Goal: Transaction & Acquisition: Purchase product/service

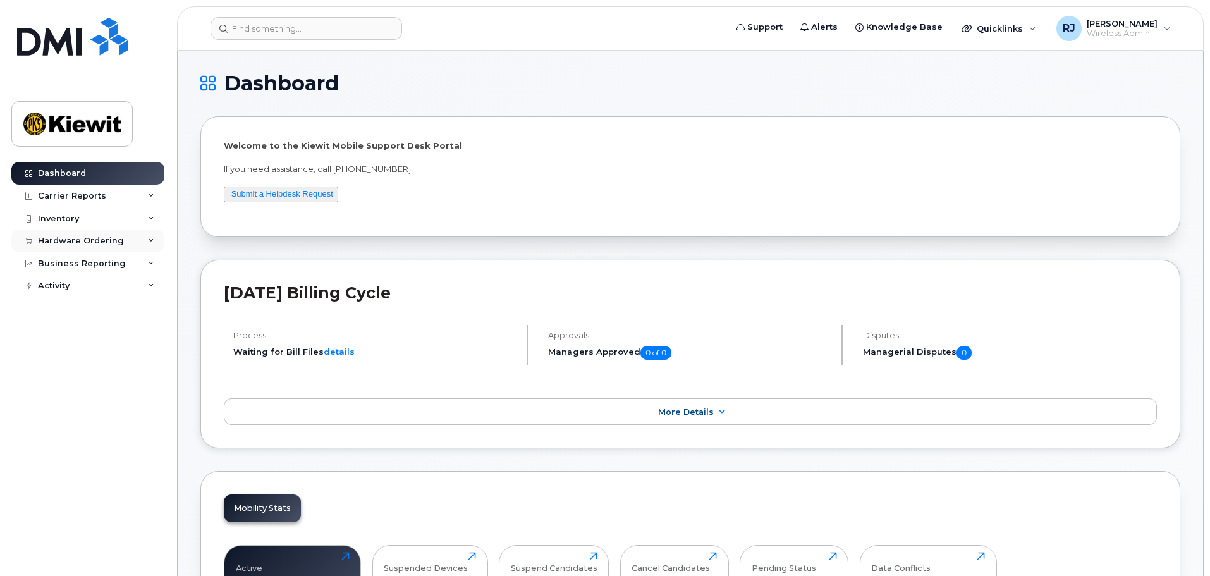
click at [101, 247] on div "Hardware Ordering" at bounding box center [87, 240] width 153 height 23
click at [64, 290] on div "Orders" at bounding box center [59, 288] width 31 height 11
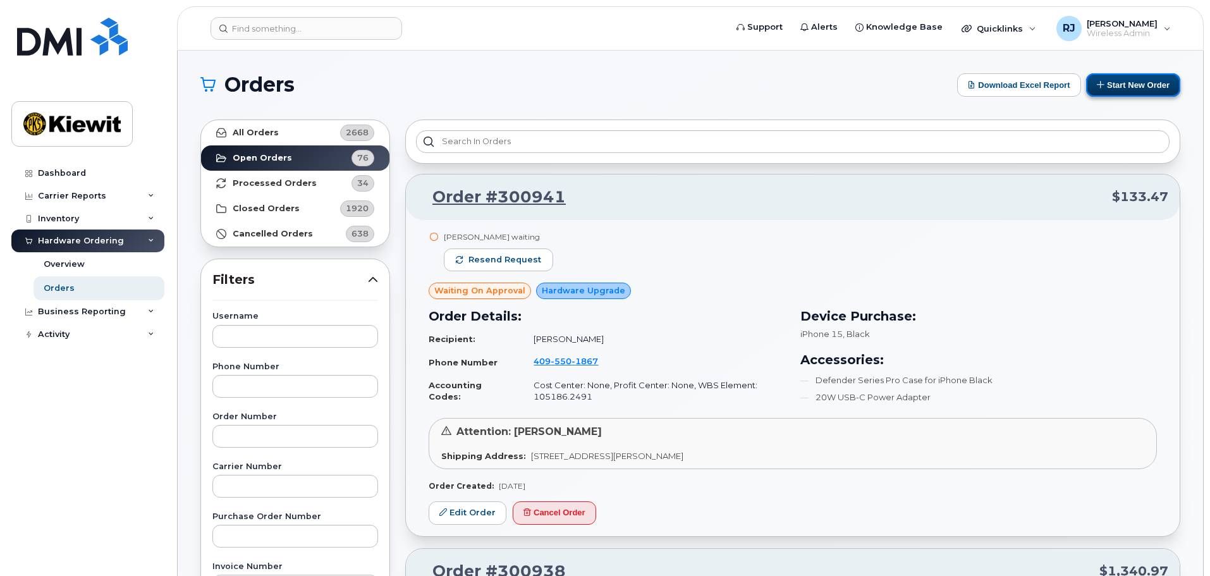
click at [1139, 79] on button "Start New Order" at bounding box center [1133, 84] width 94 height 23
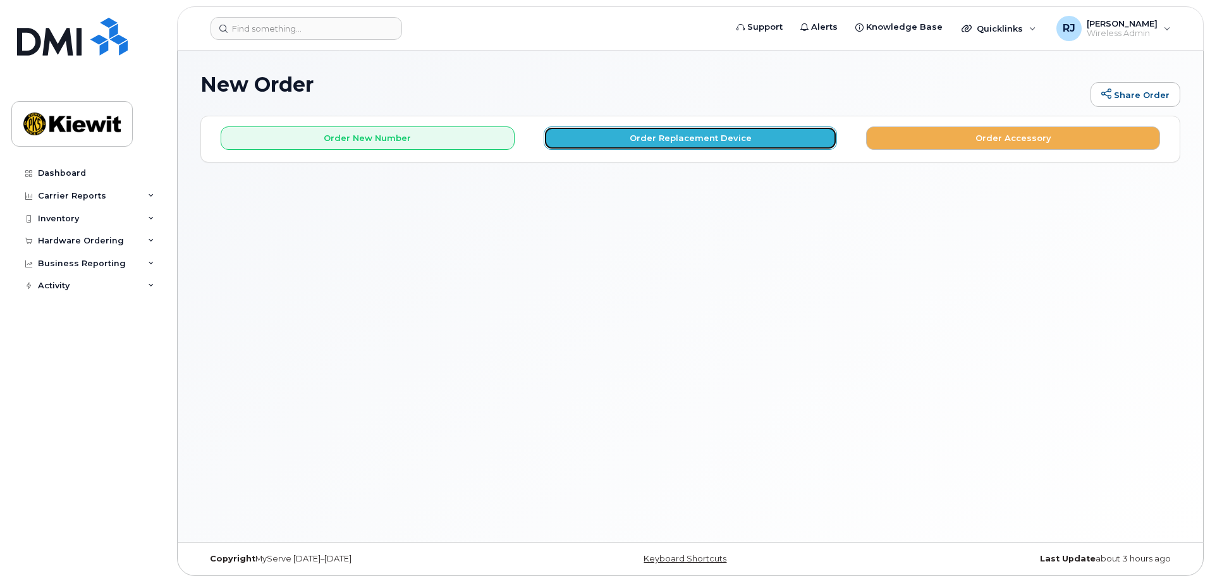
click at [674, 142] on button "Order Replacement Device" at bounding box center [691, 137] width 294 height 23
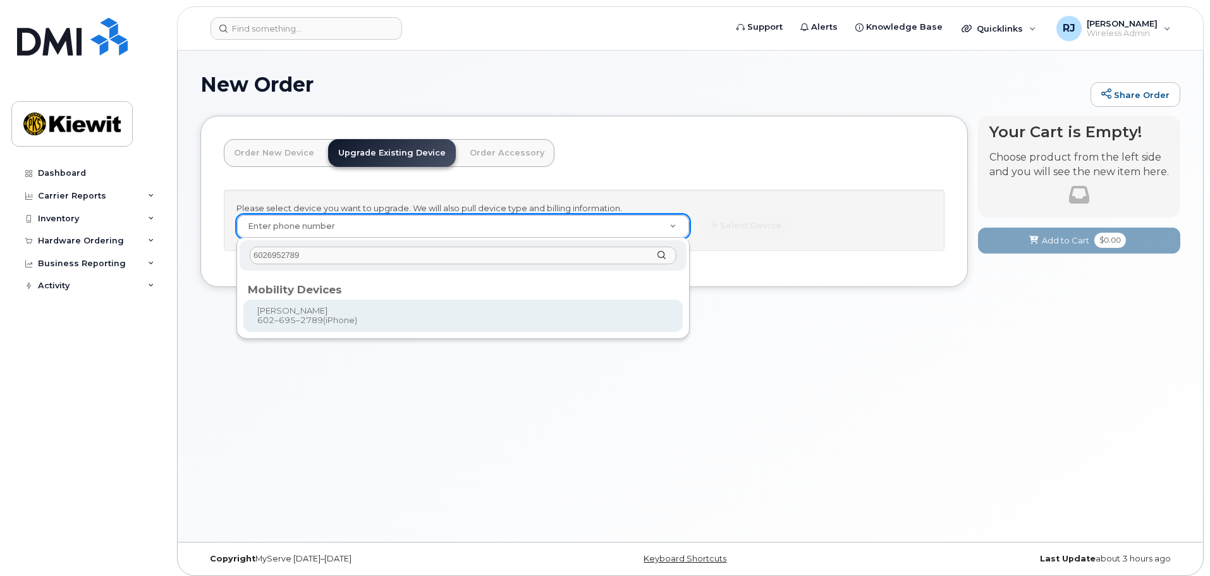
type input "6026952789"
type input "1170289"
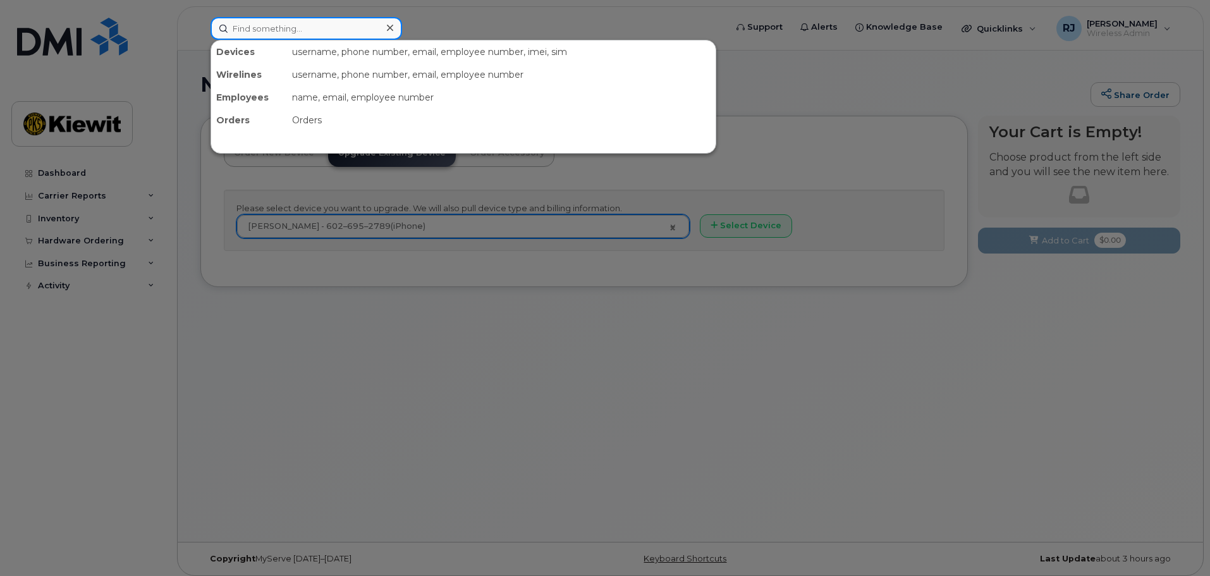
click at [286, 30] on input at bounding box center [307, 28] width 192 height 23
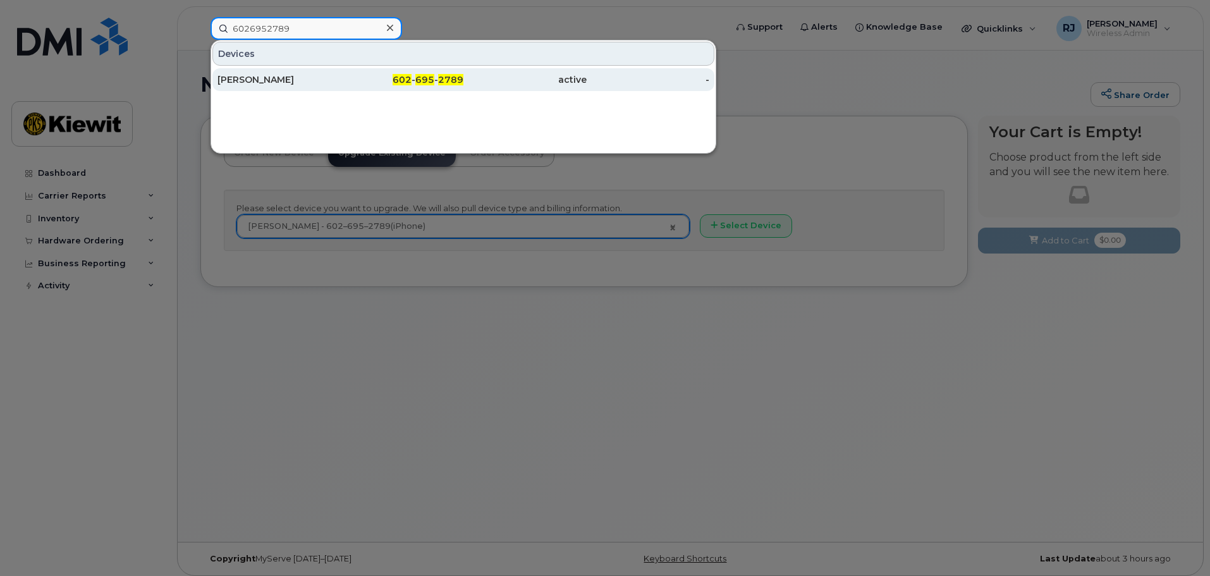
type input "6026952789"
click at [319, 82] on div "RICHARD ADAME" at bounding box center [278, 79] width 123 height 13
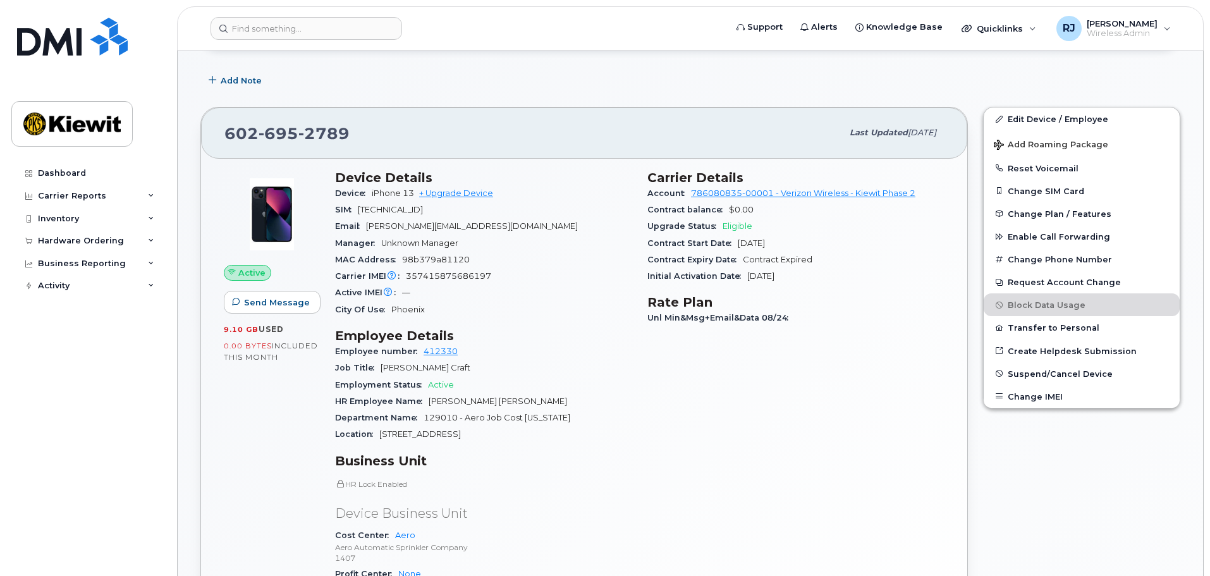
scroll to position [126, 0]
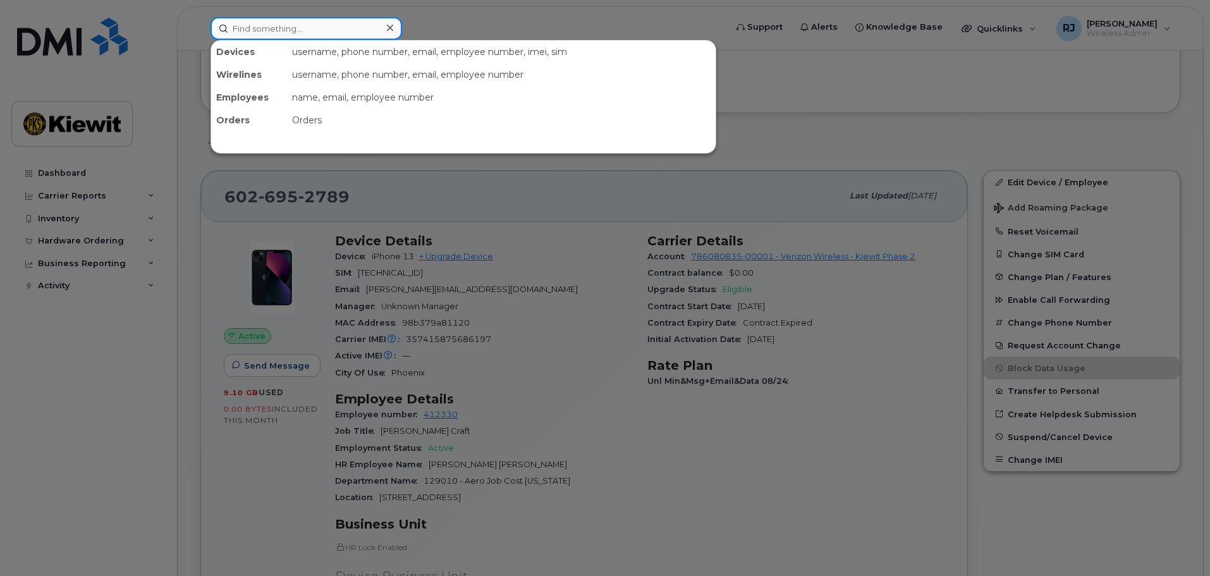
click at [341, 30] on input at bounding box center [307, 28] width 192 height 23
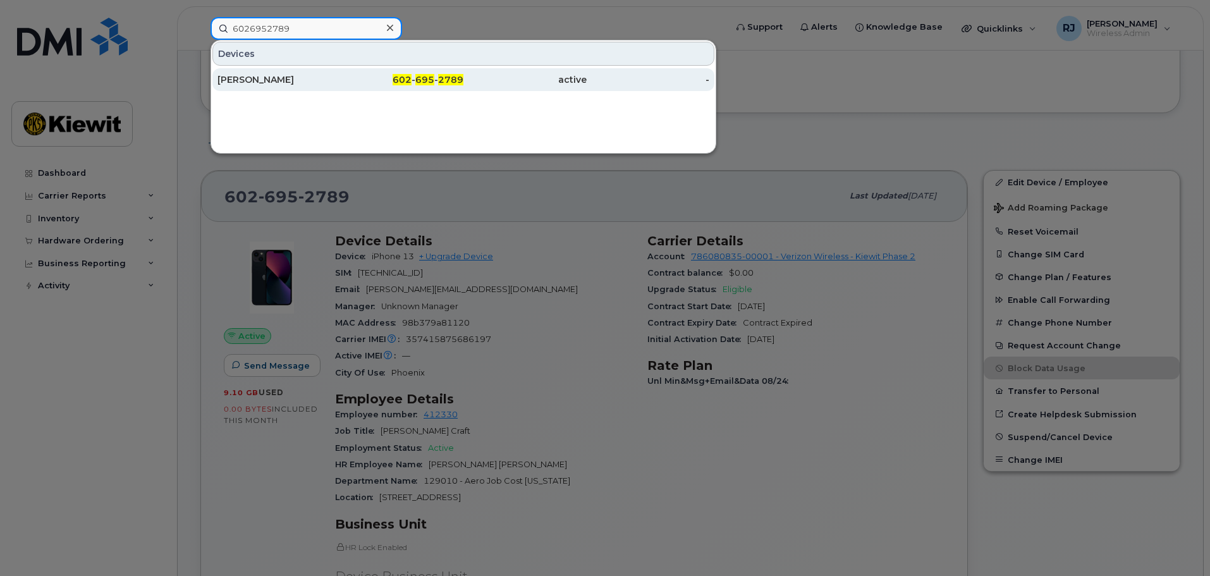
type input "6026952789"
click at [310, 84] on div "[PERSON_NAME]" at bounding box center [278, 79] width 123 height 13
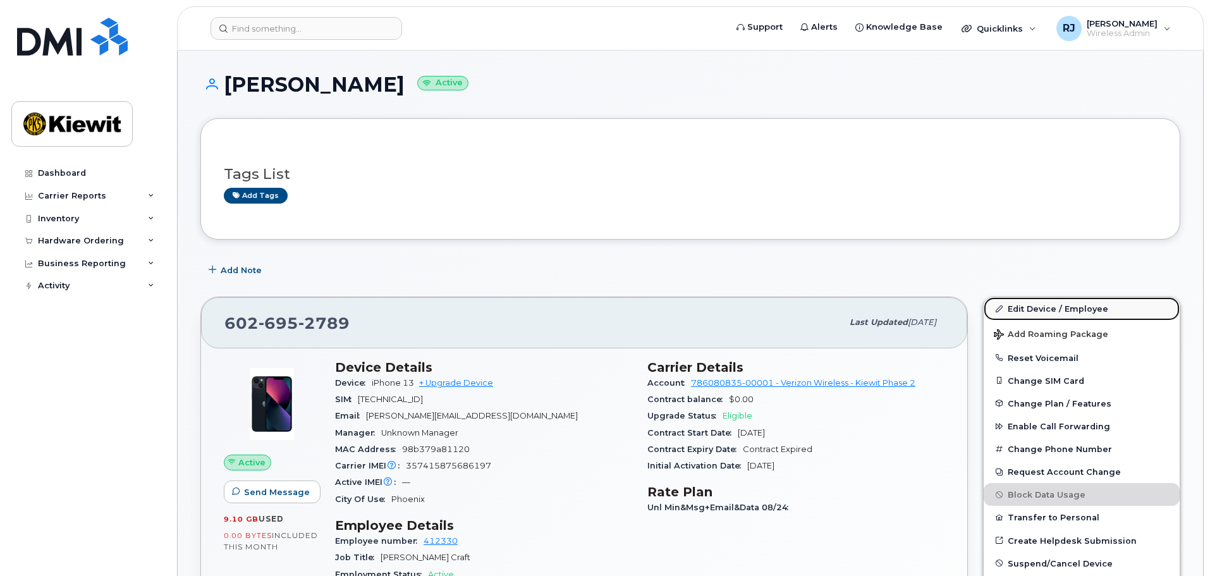
click at [1071, 309] on link "Edit Device / Employee" at bounding box center [1082, 308] width 196 height 23
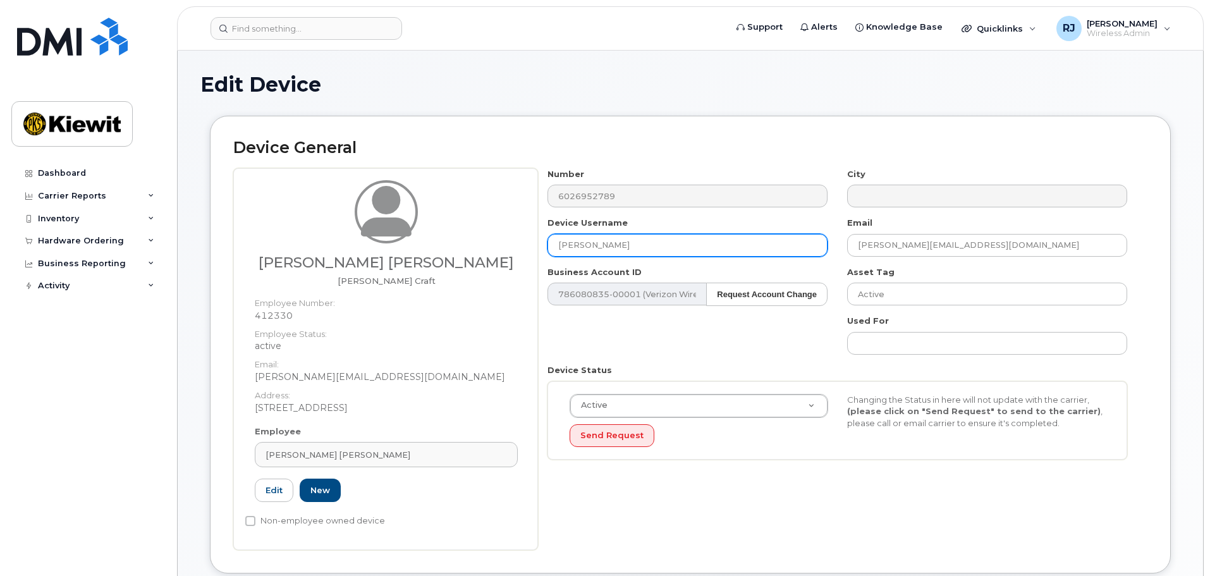
drag, startPoint x: 653, startPoint y: 248, endPoint x: 513, endPoint y: 243, distance: 139.8
click at [513, 243] on div "Eder Bernardino Garcia Foreman Craft Employee Number: 412330 Employee Status: a…" at bounding box center [690, 359] width 914 height 382
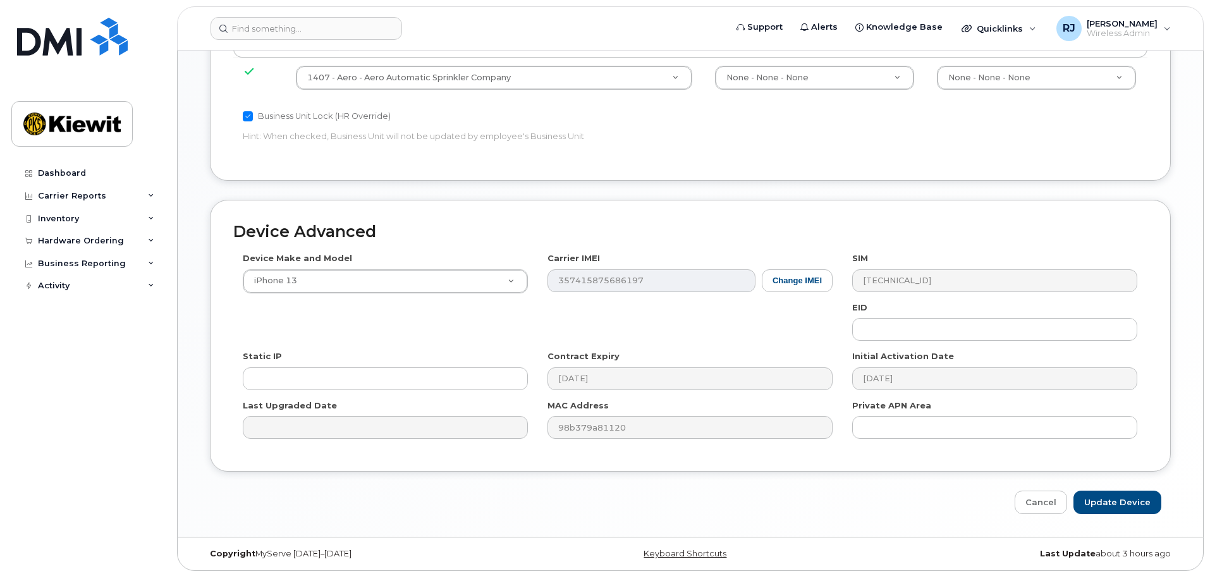
scroll to position [723, 0]
click at [1107, 496] on input "Update Device" at bounding box center [1117, 500] width 88 height 23
type input "Saving..."
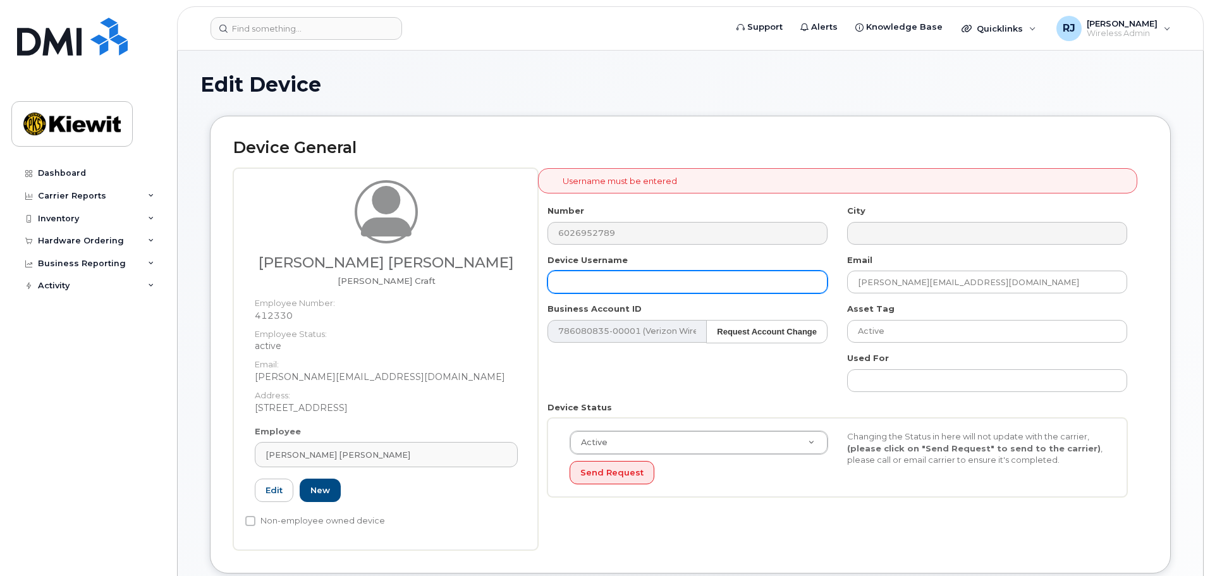
click at [617, 286] on input "text" at bounding box center [687, 282] width 280 height 23
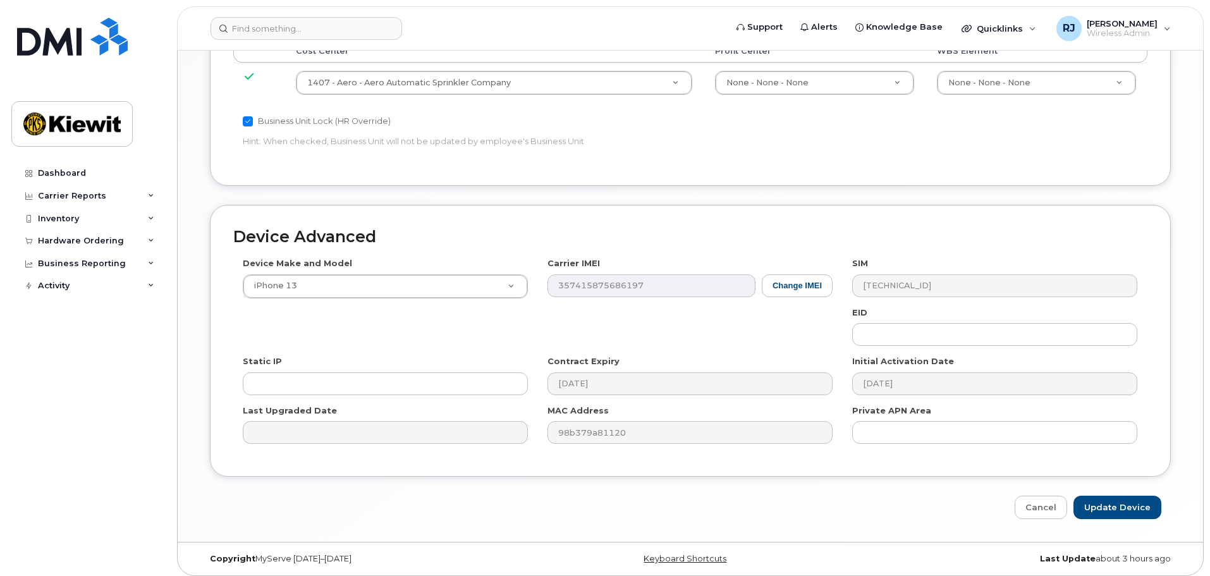
scroll to position [723, 0]
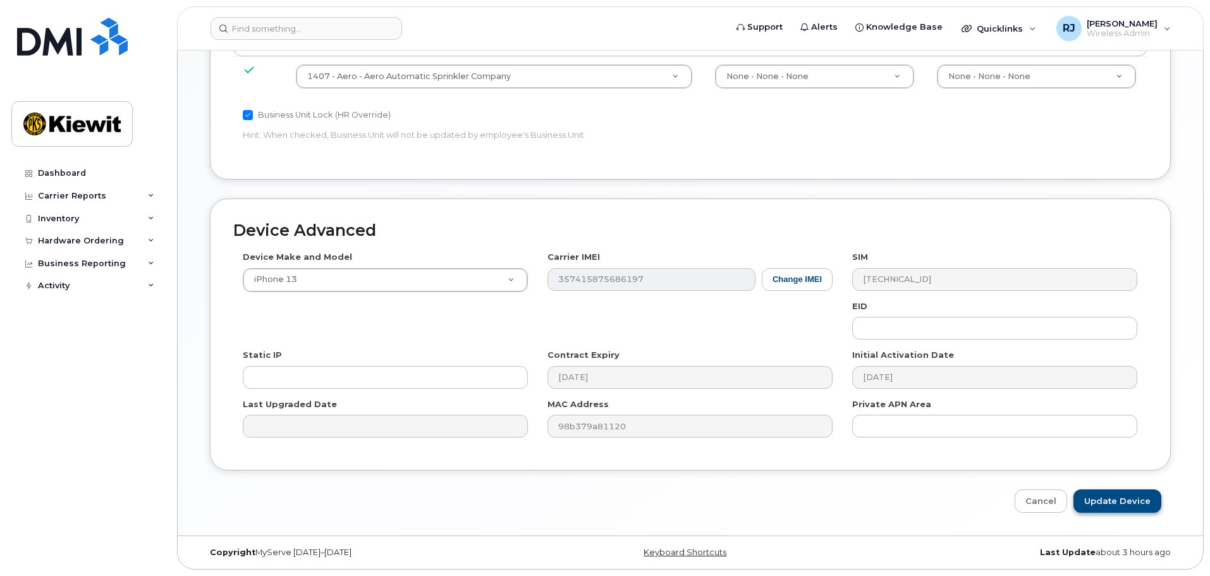
type input "[PERSON_NAME]"
click at [1116, 498] on input "Update Device" at bounding box center [1117, 500] width 88 height 23
type input "Saving..."
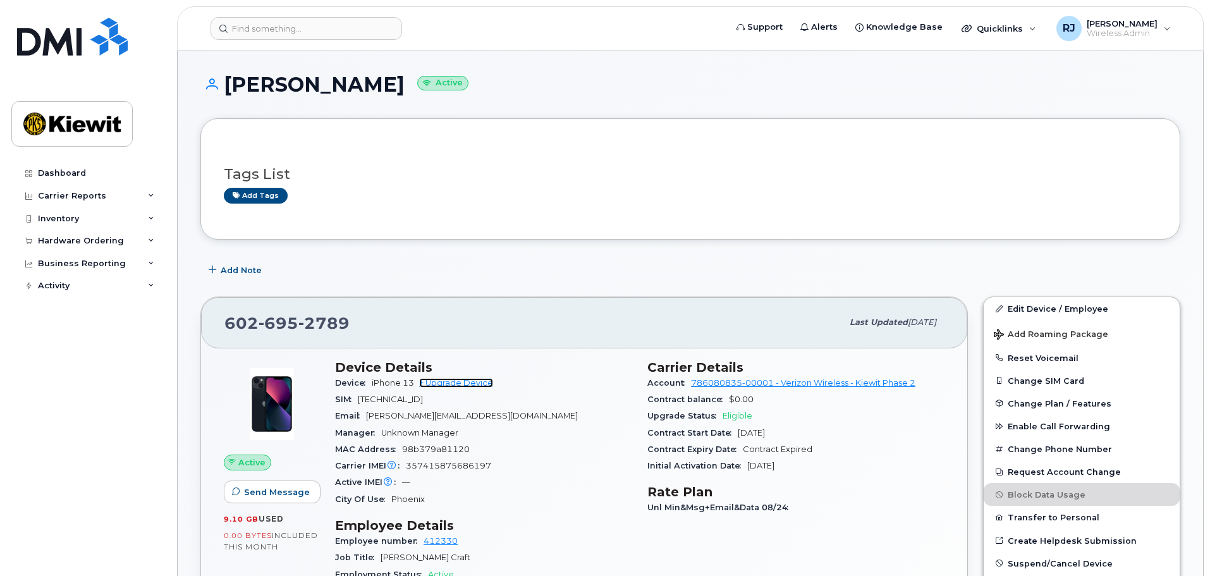
click at [449, 382] on link "+ Upgrade Device" at bounding box center [456, 382] width 74 height 9
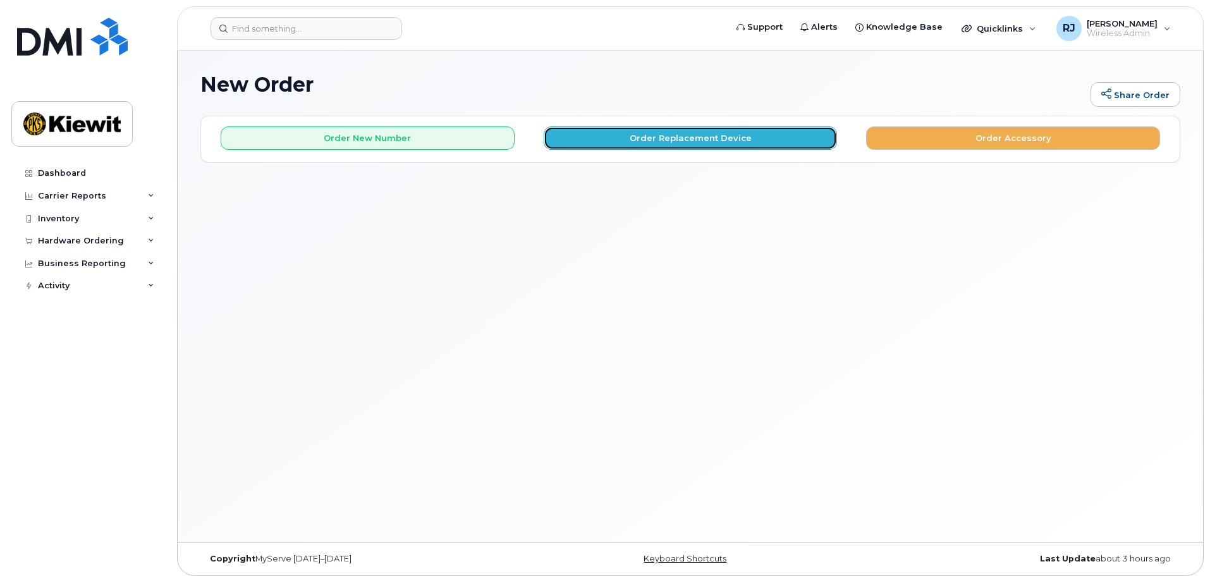
click at [672, 136] on button "Order Replacement Device" at bounding box center [691, 137] width 294 height 23
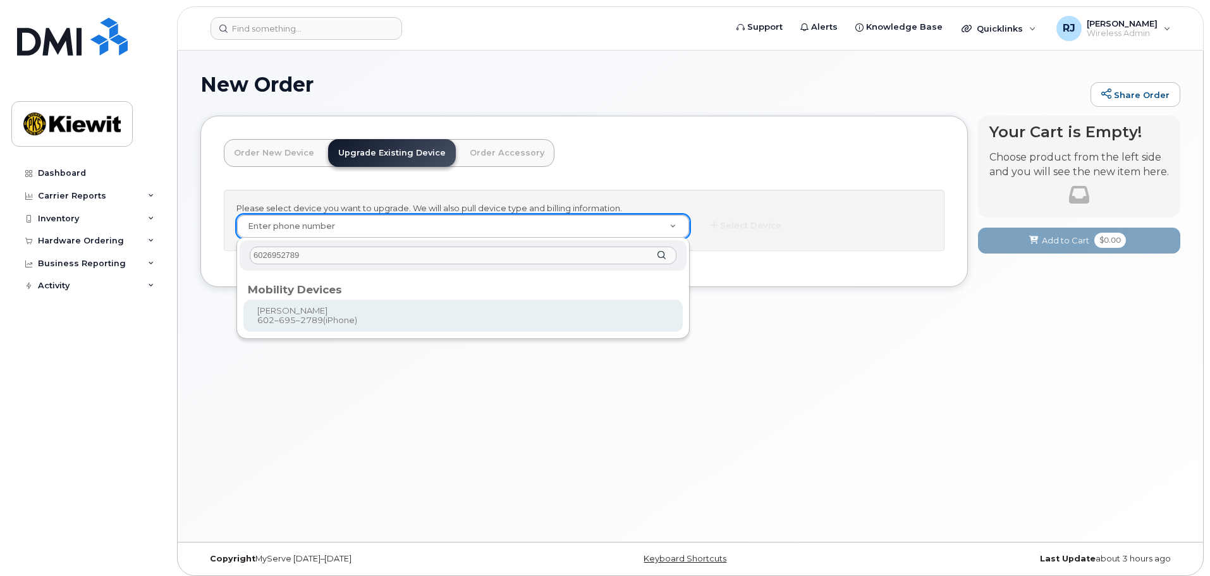
type input "6026952789"
type input "1170289"
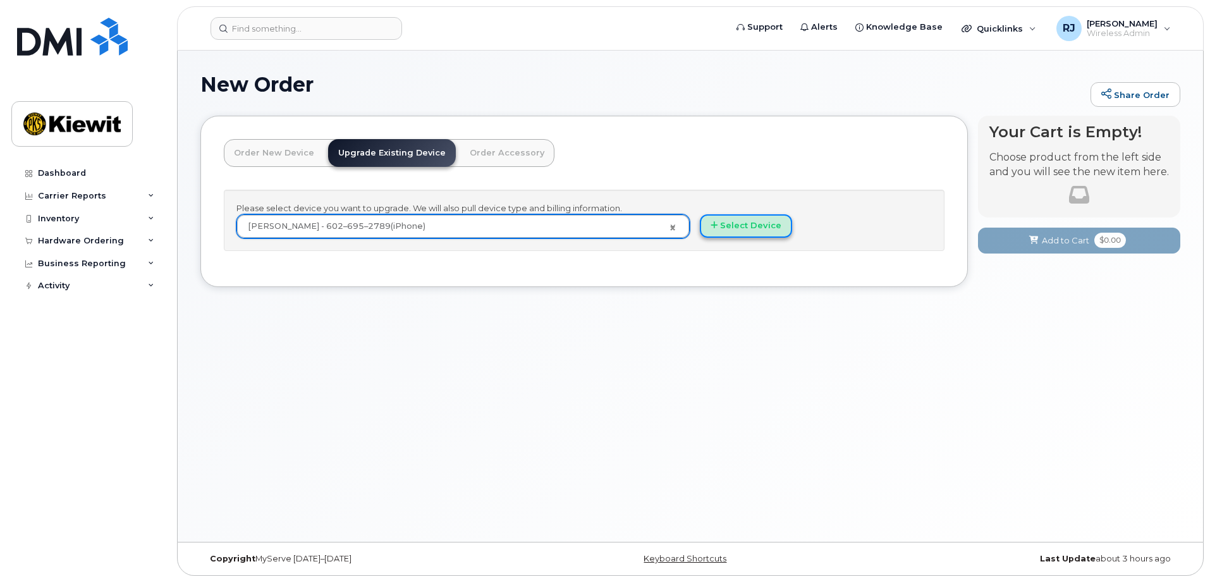
click at [746, 220] on button "Select Device" at bounding box center [746, 225] width 92 height 23
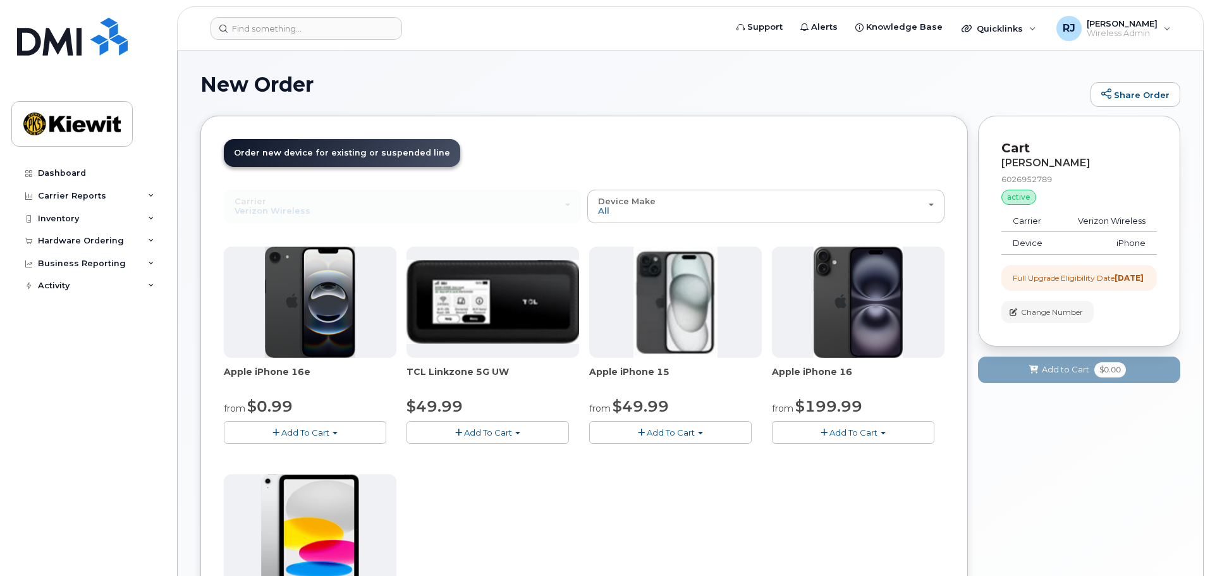
click at [299, 432] on span "Add To Cart" at bounding box center [305, 432] width 48 height 10
click at [309, 457] on link "$0.99 - 2 Year Upgrade (128GB)" at bounding box center [306, 456] width 159 height 16
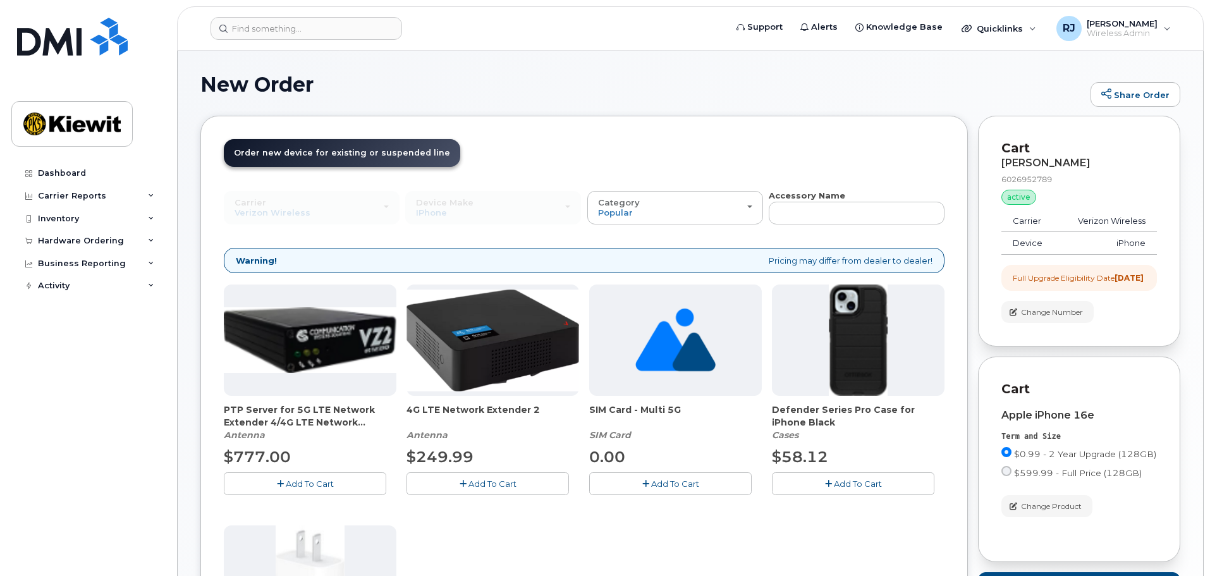
click at [859, 484] on span "Add To Cart" at bounding box center [858, 484] width 48 height 10
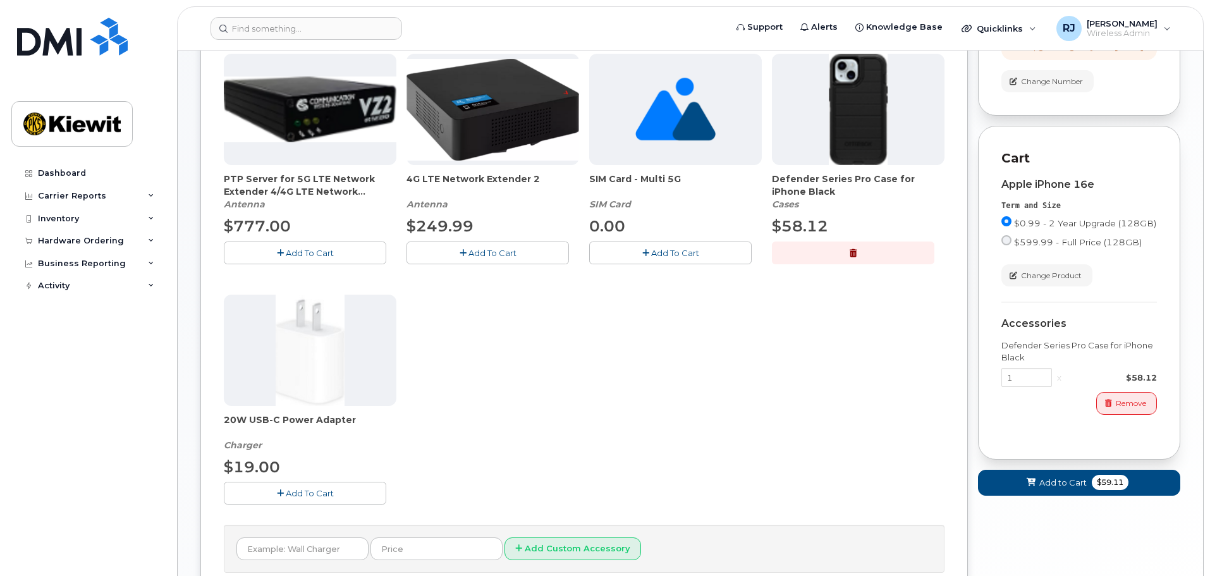
scroll to position [253, 0]
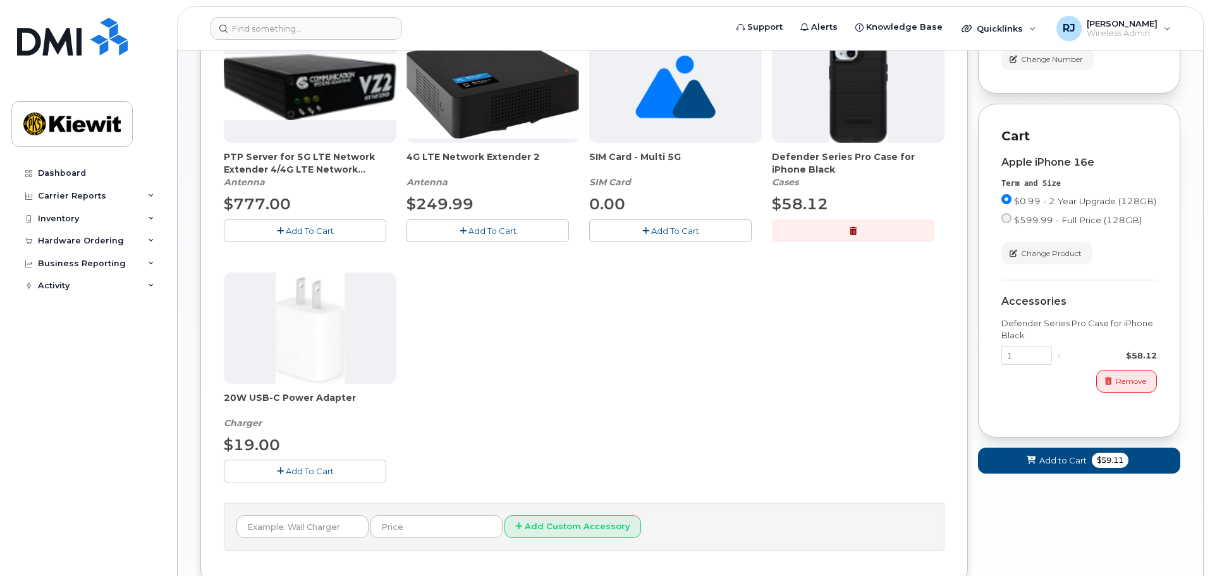
click at [309, 468] on span "Add To Cart" at bounding box center [310, 471] width 48 height 10
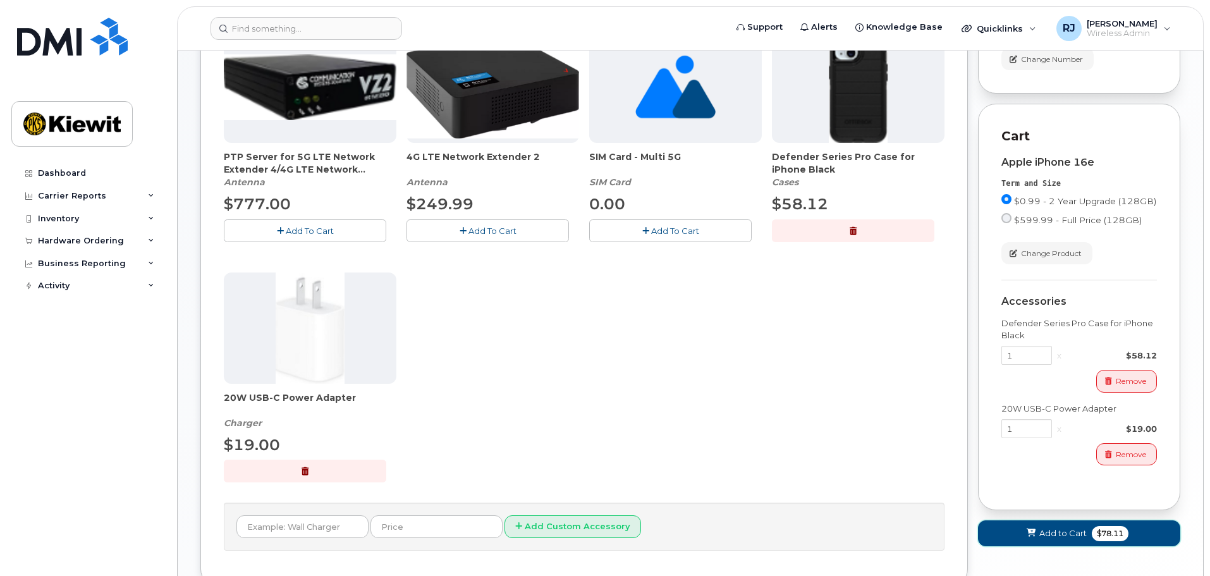
click at [1047, 539] on span "Add to Cart" at bounding box center [1062, 533] width 47 height 12
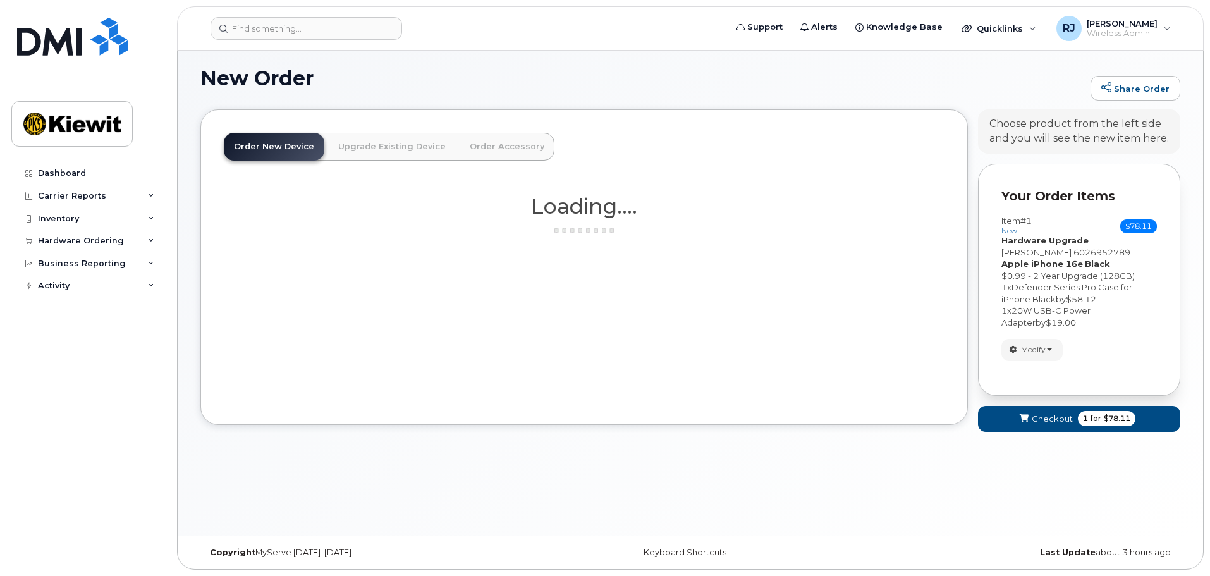
scroll to position [262, 0]
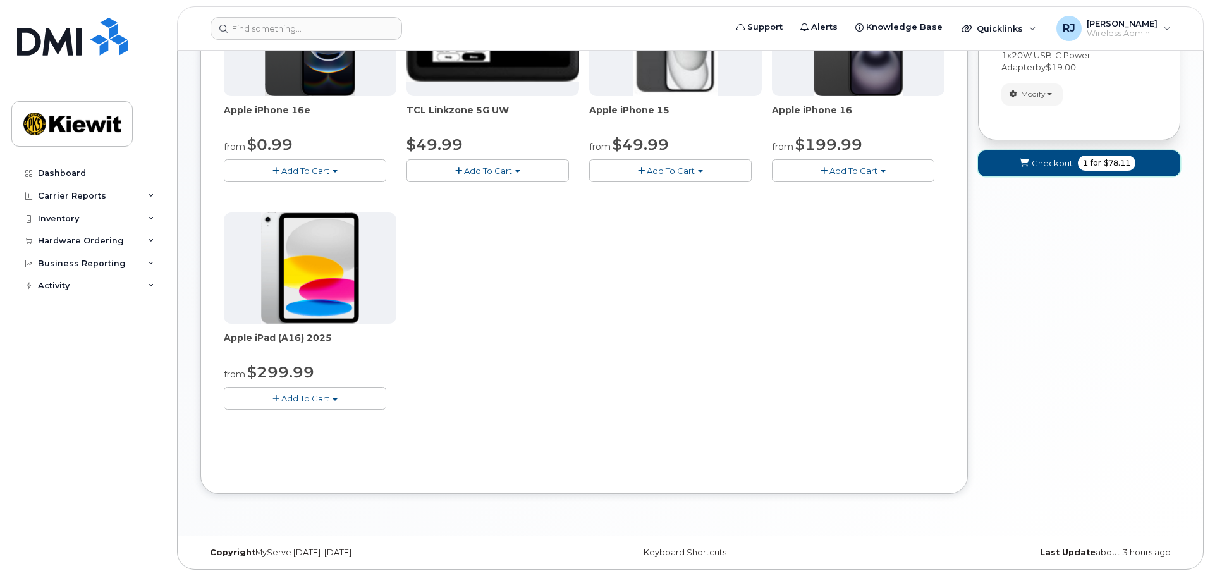
click at [1104, 166] on span "$78.11" at bounding box center [1117, 162] width 27 height 11
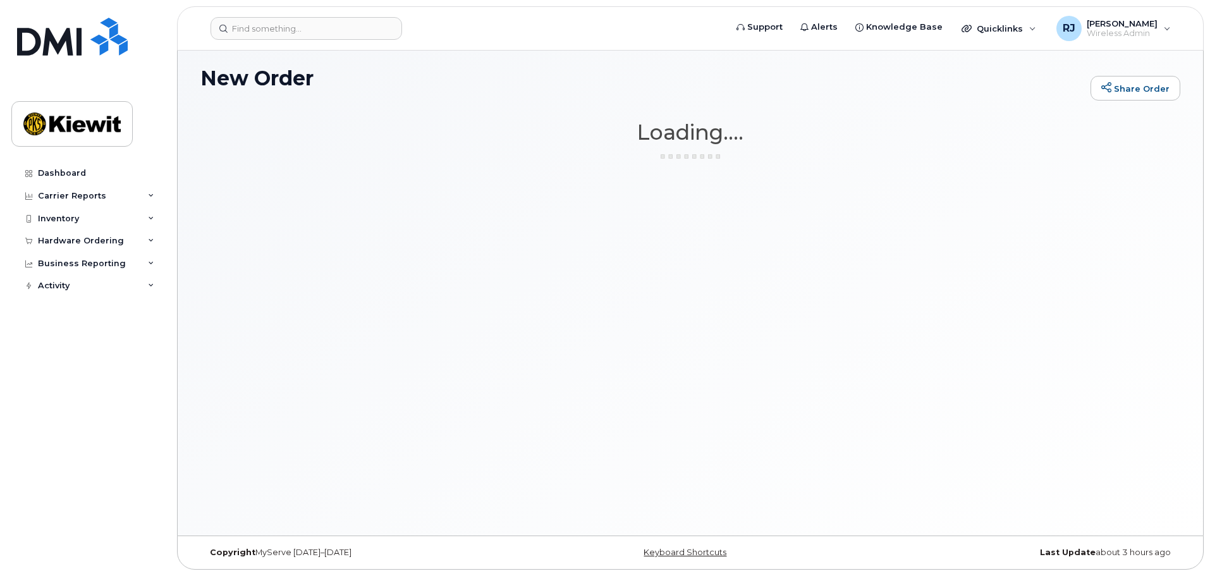
scroll to position [6, 0]
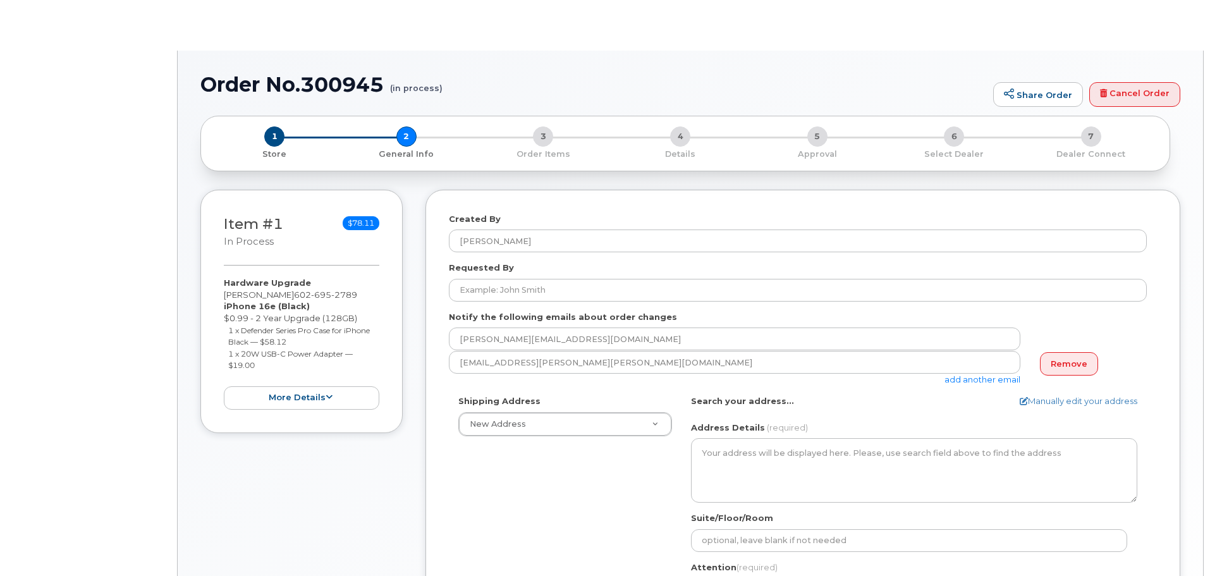
select select
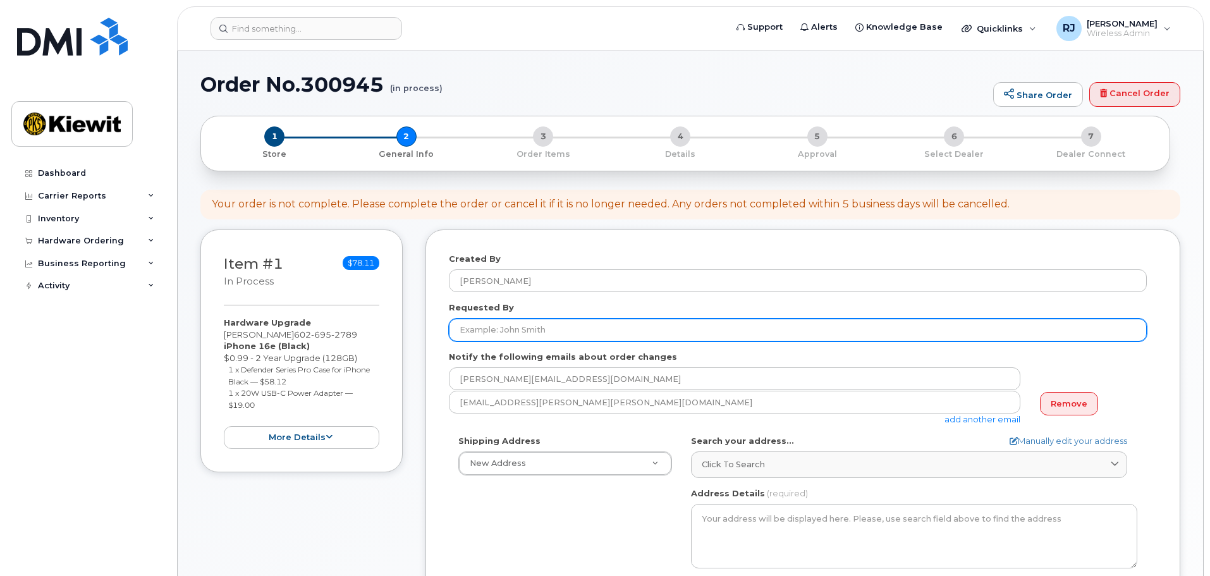
click at [485, 331] on input "Requested By" at bounding box center [798, 330] width 698 height 23
paste input "[PERSON_NAME].Cons <[EMAIL_ADDRESS][DOMAIN_NAME]>"
click at [495, 331] on input "[PERSON_NAME].Cons <[EMAIL_ADDRESS][DOMAIN_NAME]>" at bounding box center [798, 330] width 698 height 23
drag, startPoint x: 624, startPoint y: 329, endPoint x: 518, endPoint y: 331, distance: 105.6
click at [518, 331] on input "[PERSON_NAME] <[EMAIL_ADDRESS][DOMAIN_NAME]>" at bounding box center [798, 330] width 698 height 23
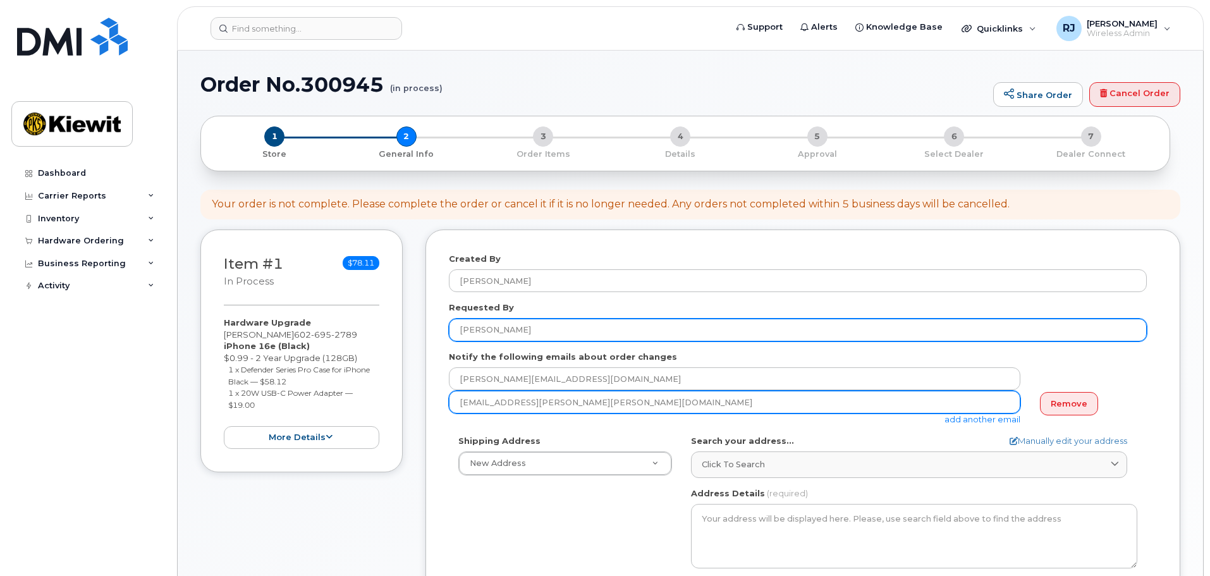
type input "[PERSON_NAME]"
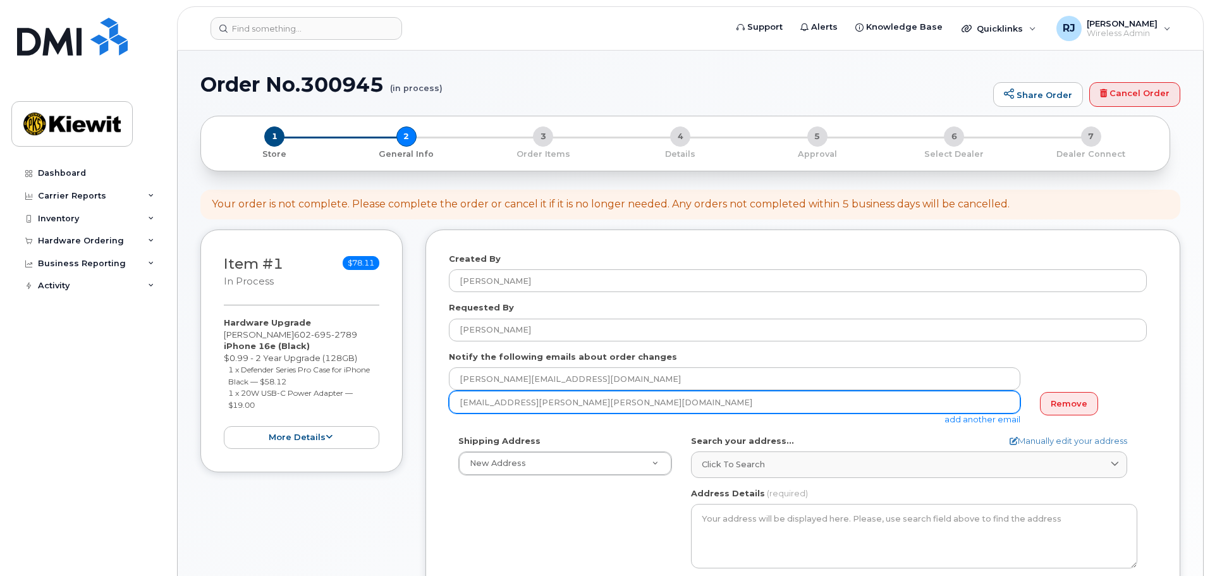
drag, startPoint x: 580, startPoint y: 406, endPoint x: 414, endPoint y: 407, distance: 166.3
click at [414, 407] on div "Item #1 in process $78.11 Hardware Upgrade [PERSON_NAME] [PHONE_NUMBER] iPhone …" at bounding box center [690, 514] width 980 height 571
drag, startPoint x: 550, startPoint y: 406, endPoint x: 355, endPoint y: 395, distance: 195.6
click at [355, 395] on div "Item #1 in process $78.11 Hardware Upgrade [PERSON_NAME] [PHONE_NUMBER] iPhone …" at bounding box center [690, 514] width 980 height 571
paste input "[EMAIL_ADDRESS][DOMAIN_NAME]"
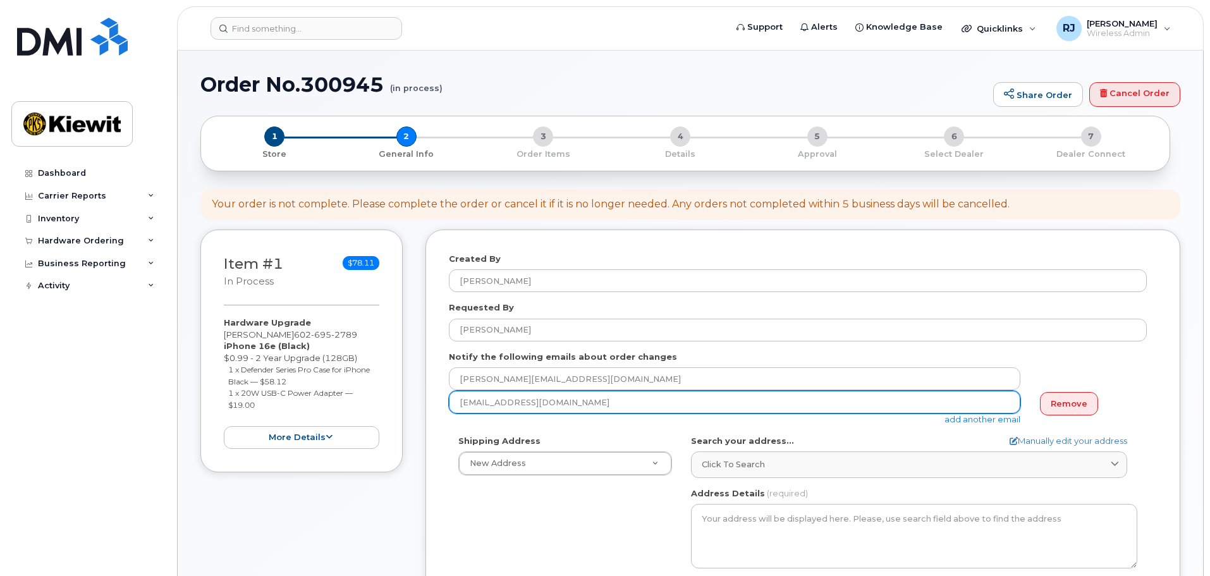
type input "[EMAIL_ADDRESS][DOMAIN_NAME]"
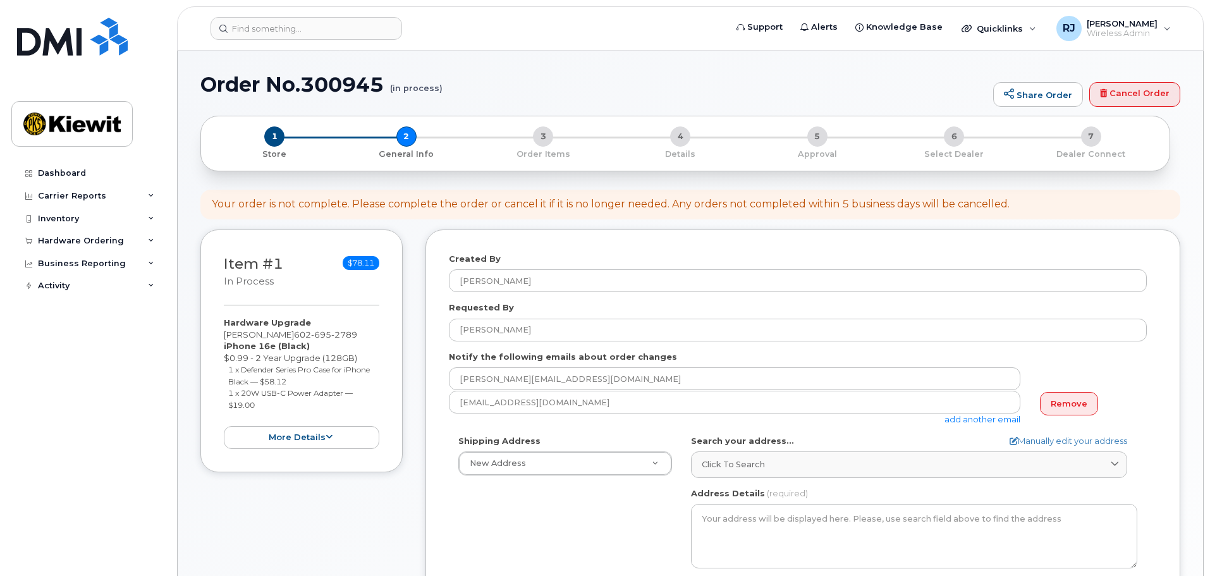
click at [813, 435] on div "Search your address... Manually edit your address Click to search No available …" at bounding box center [914, 456] width 446 height 43
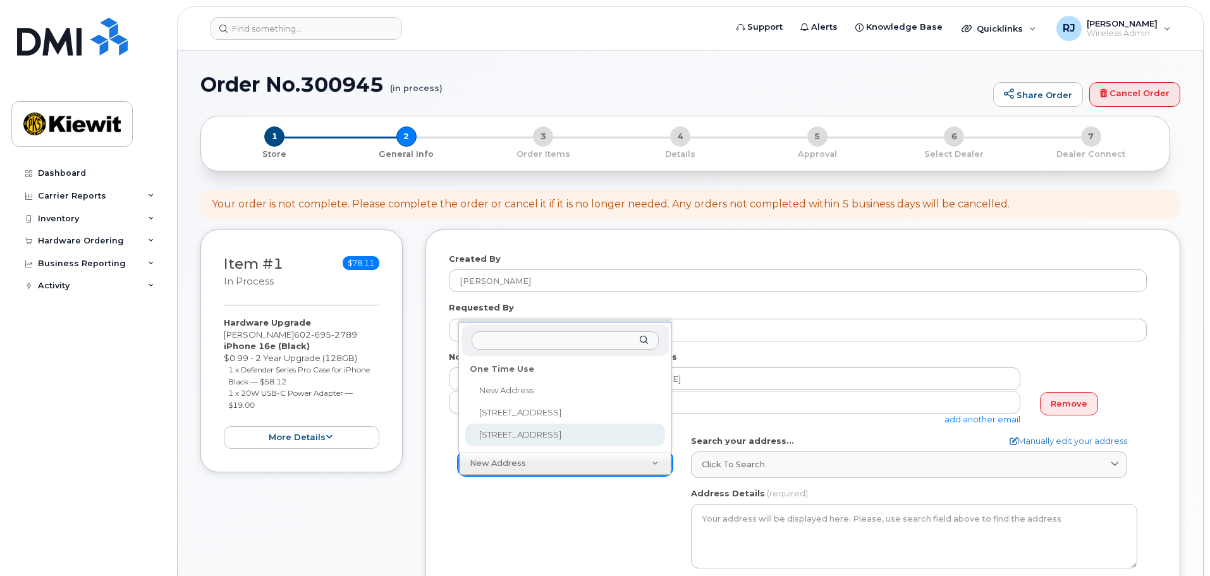
select select "[STREET_ADDRESS]"
type textarea "[STREET_ADDRESS]"
type input "[PERSON_NAME]"
type input "6028821404"
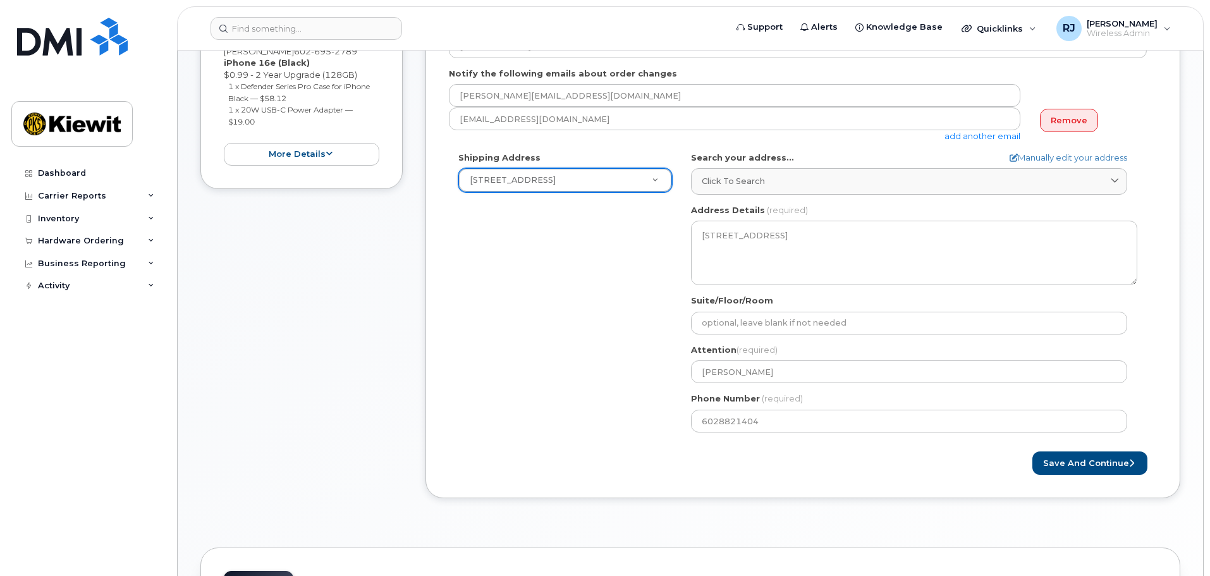
scroll to position [316, 0]
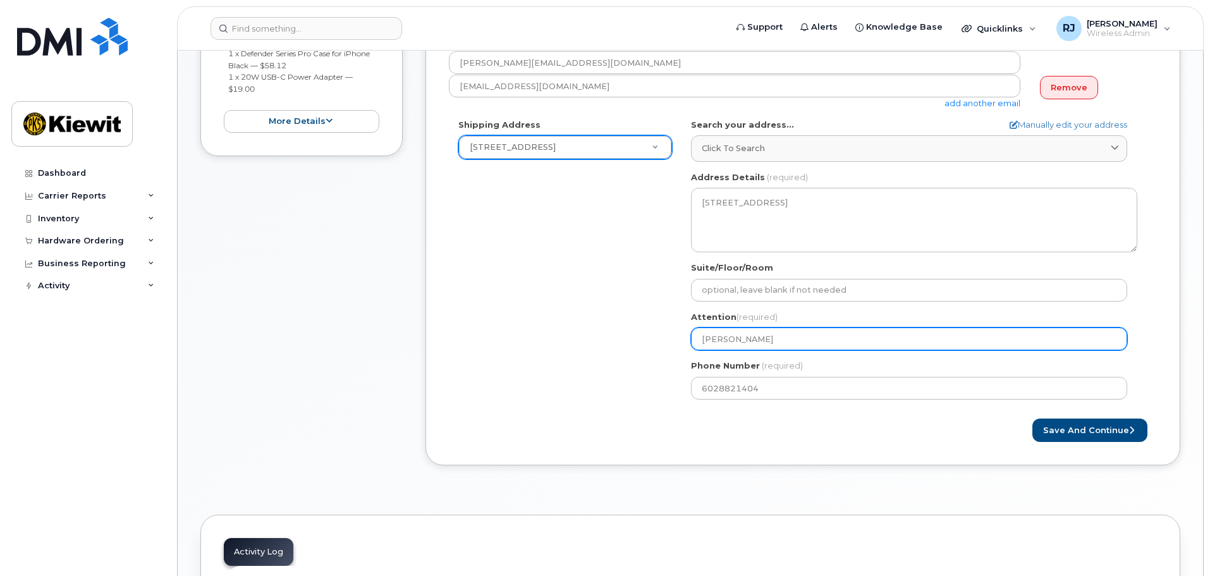
drag, startPoint x: 779, startPoint y: 340, endPoint x: 680, endPoint y: 337, distance: 99.3
click at [680, 337] on div "Shipping Address [STREET_ADDRESS][GEOGRAPHIC_DATA] [STREET_ADDRESS] AZ [GEOGRAP…" at bounding box center [798, 264] width 698 height 290
select select
type input "E"
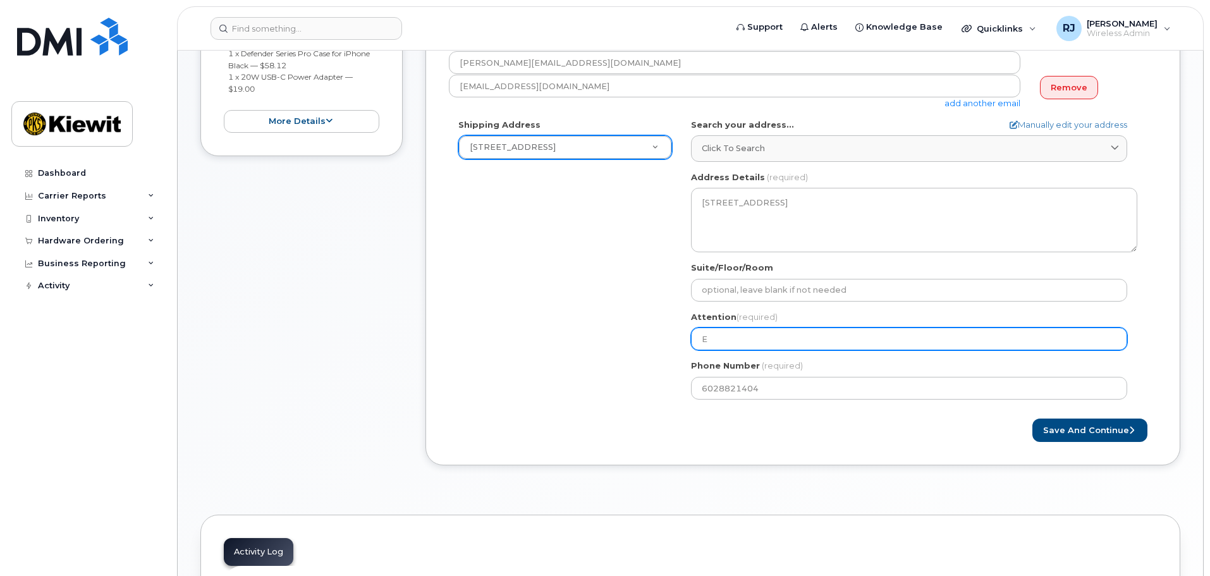
select select
type input "Ed"
select select
type input "Ede"
select select
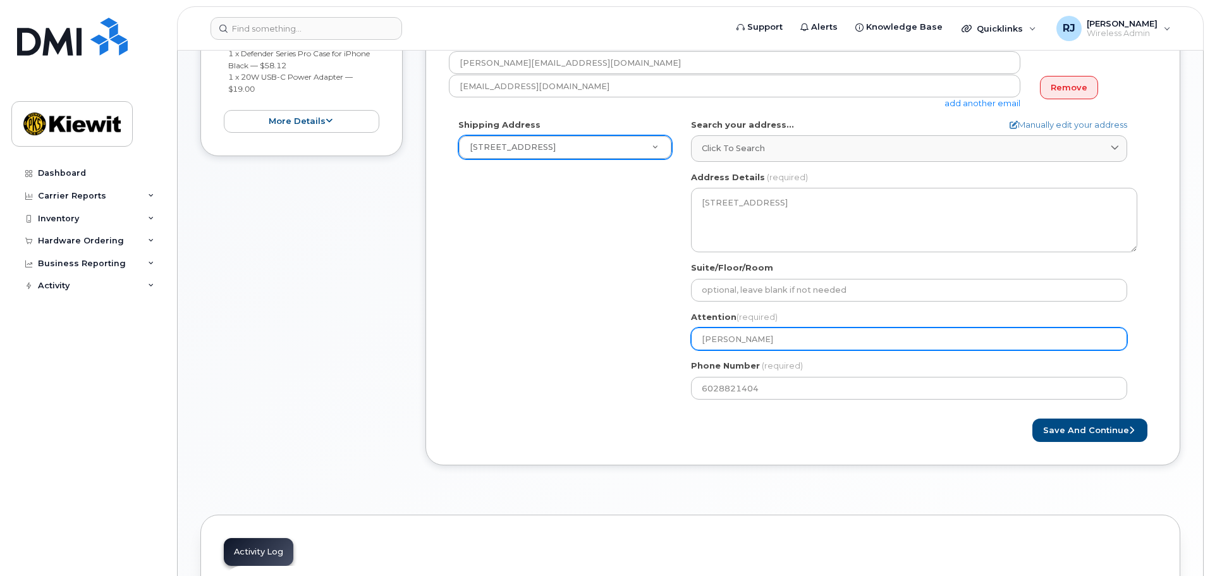
type input "Eder"
select select
type input "Eder B"
select select
type input "Eder Be"
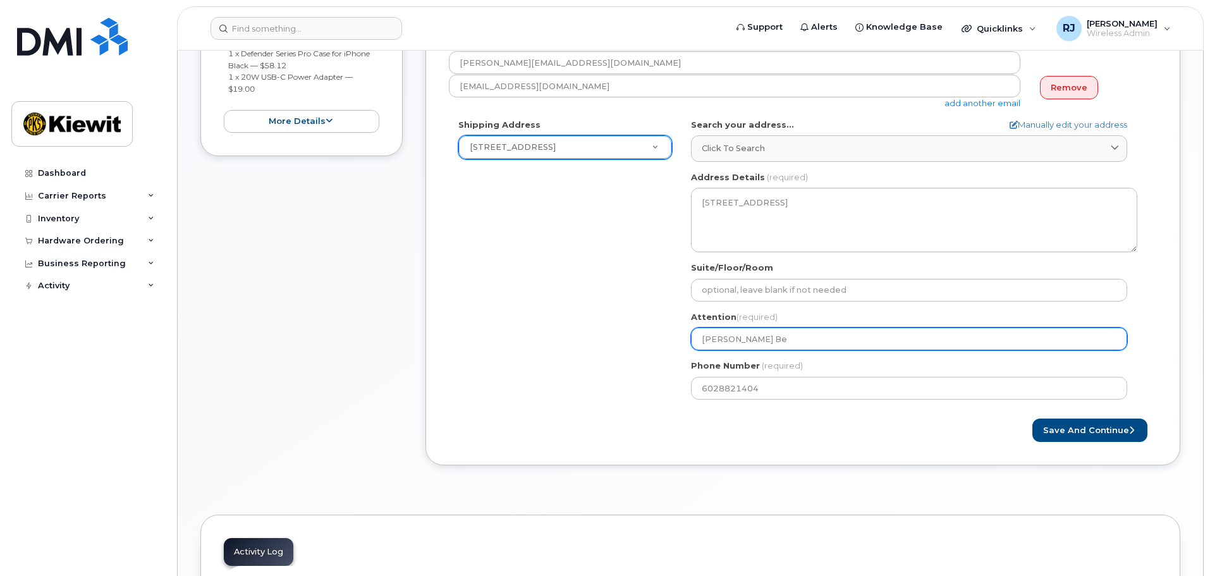
select select
type input "Eder Ber"
select select
type input "Eder Bern"
select select
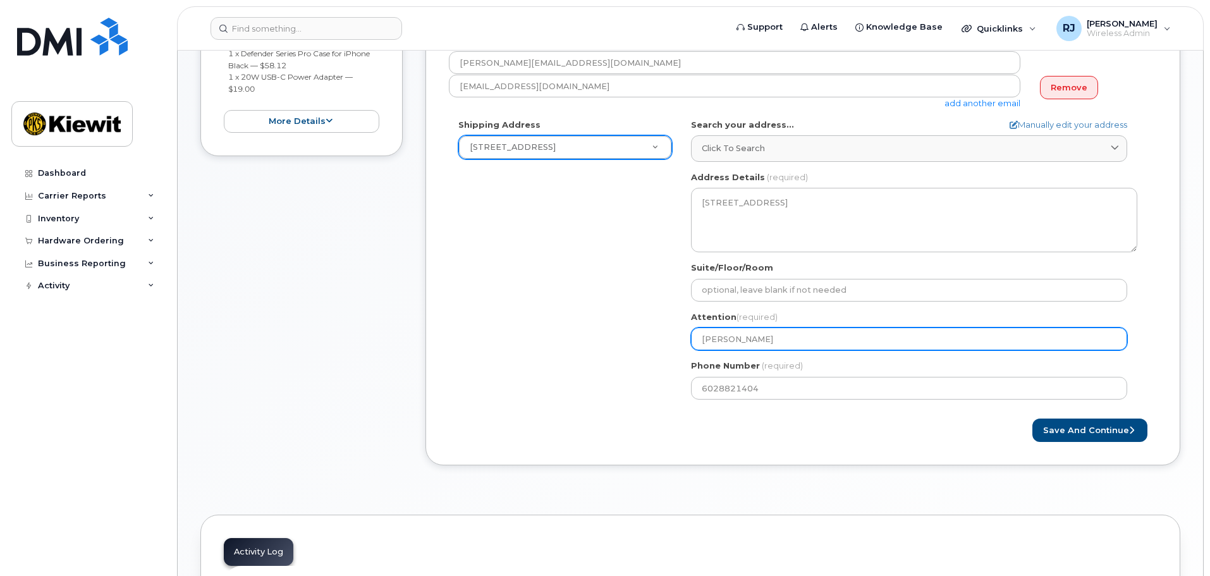
type input "Eder Berna"
select select
type input "Eder Bernar"
select select
type input "Eder Bernard"
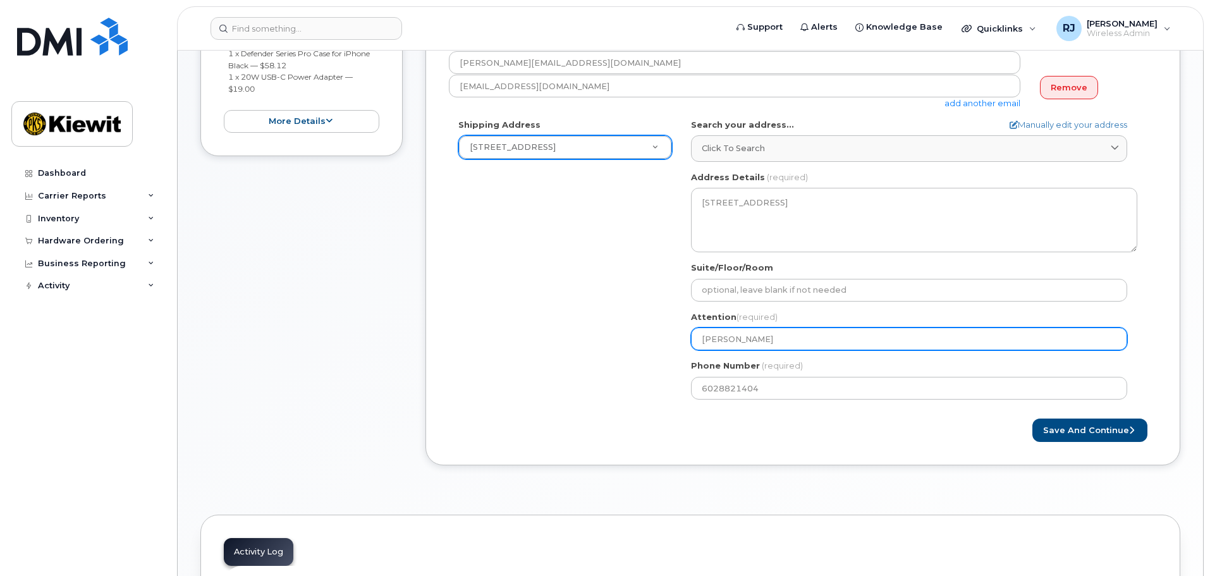
select select
type input "Eder Bernardi"
select select
type input "Eder Bernardin"
select select
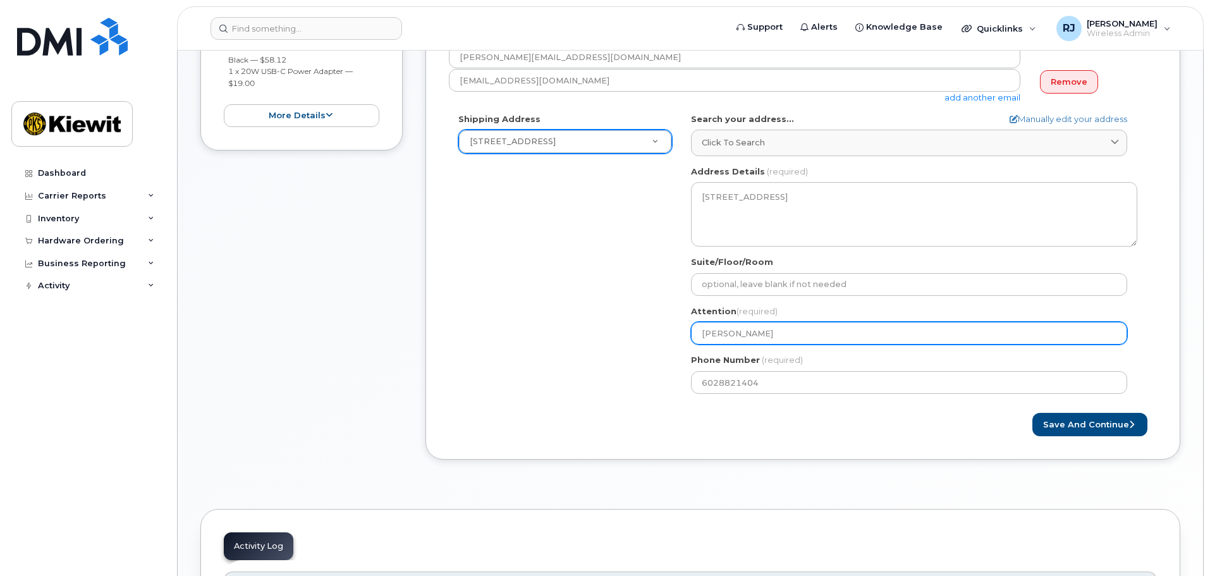
scroll to position [379, 0]
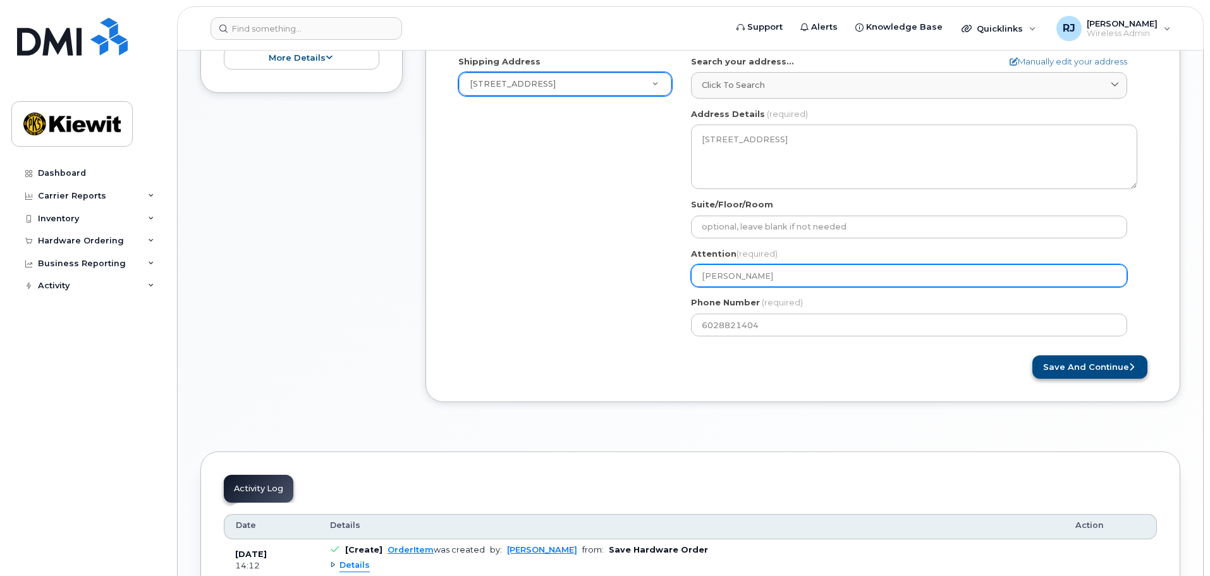
type input "[PERSON_NAME]"
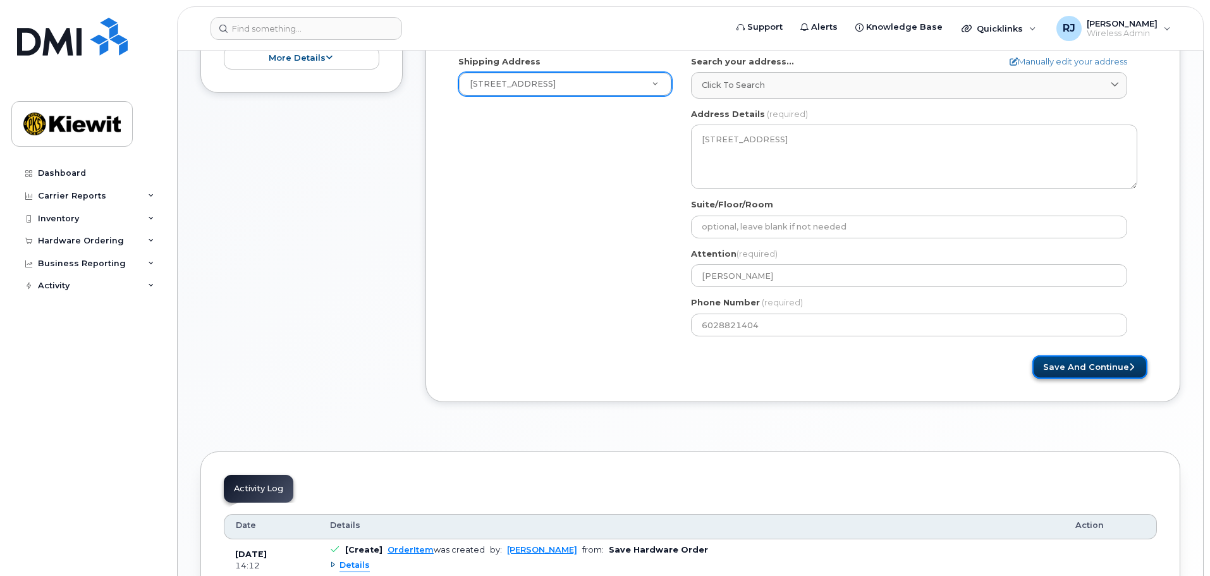
click at [1081, 370] on button "Save and Continue" at bounding box center [1089, 366] width 115 height 23
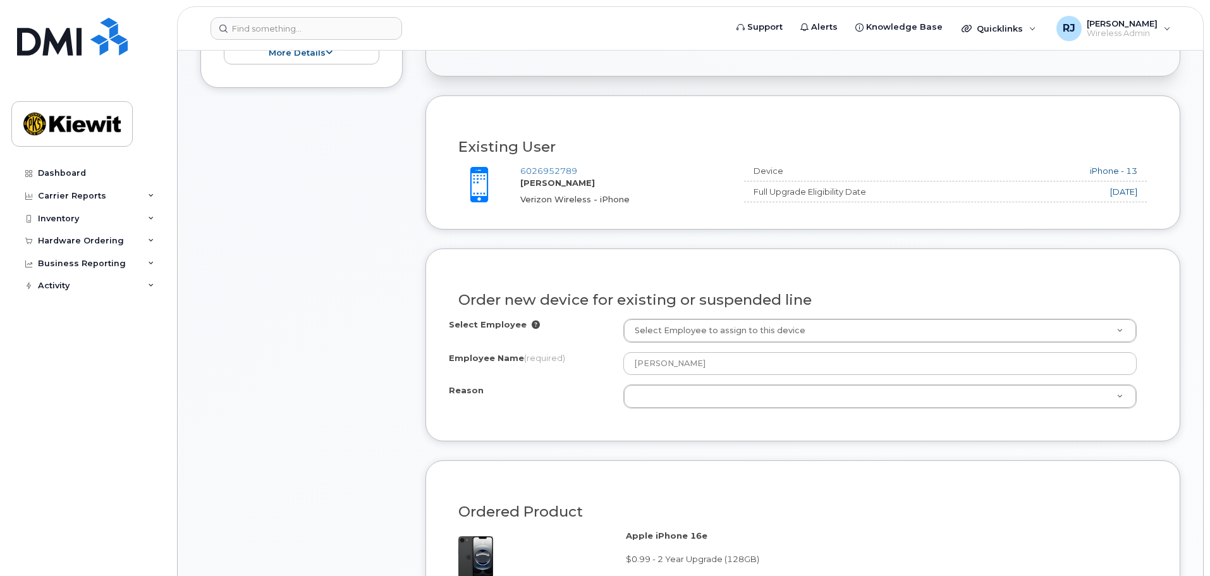
scroll to position [443, 0]
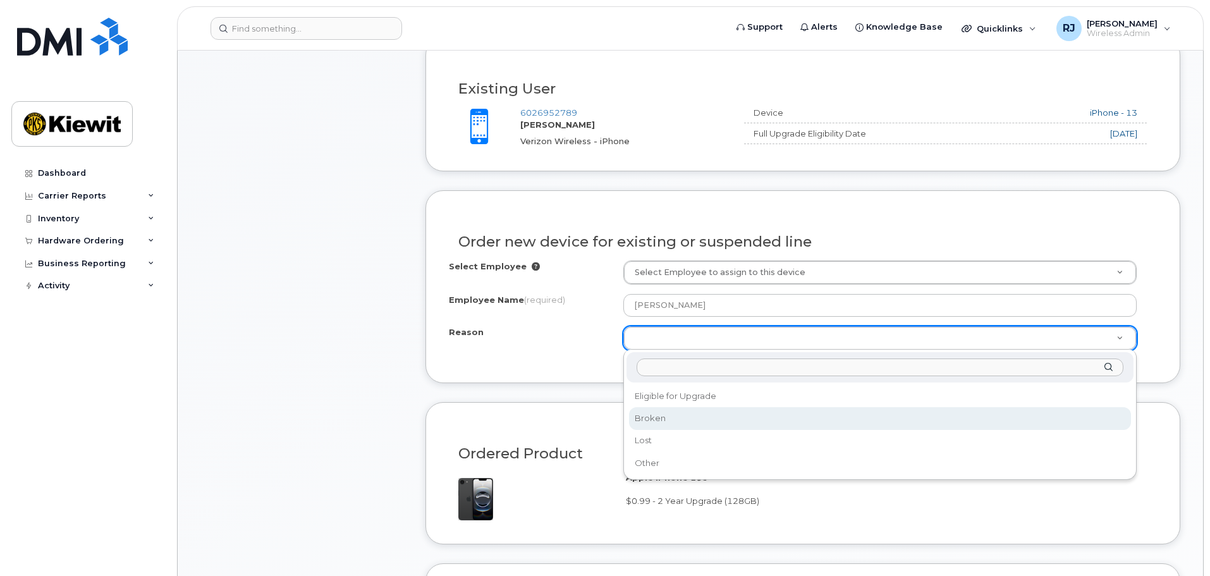
select select "broken"
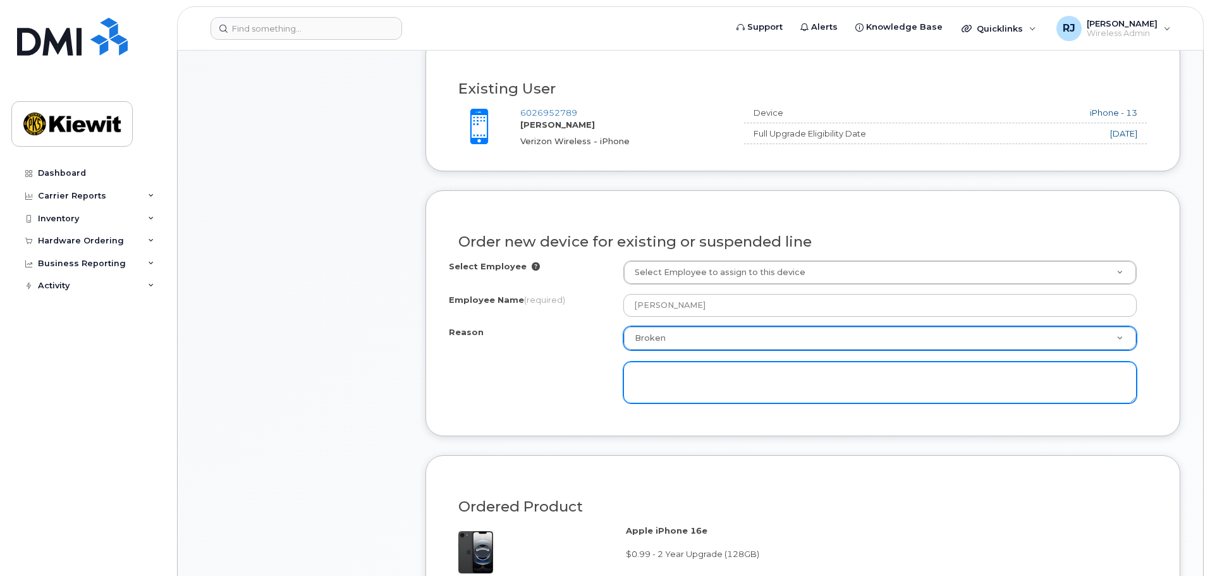
click at [659, 389] on textarea at bounding box center [879, 383] width 513 height 42
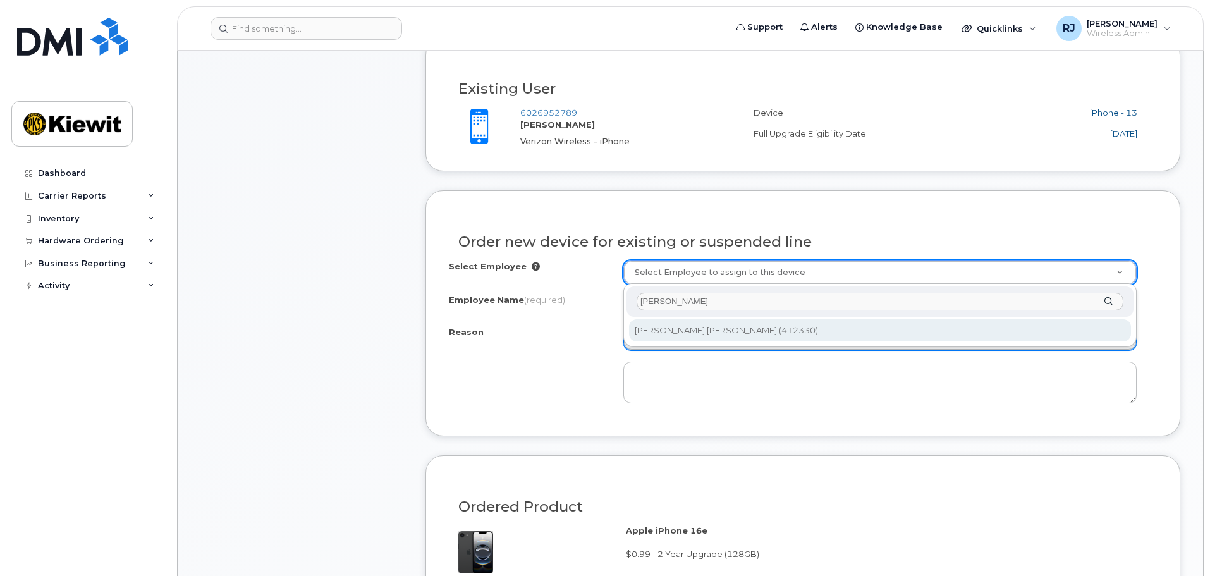
type input "eder bernardino"
type input "2154919"
type input "[PERSON_NAME] [PERSON_NAME]"
select select
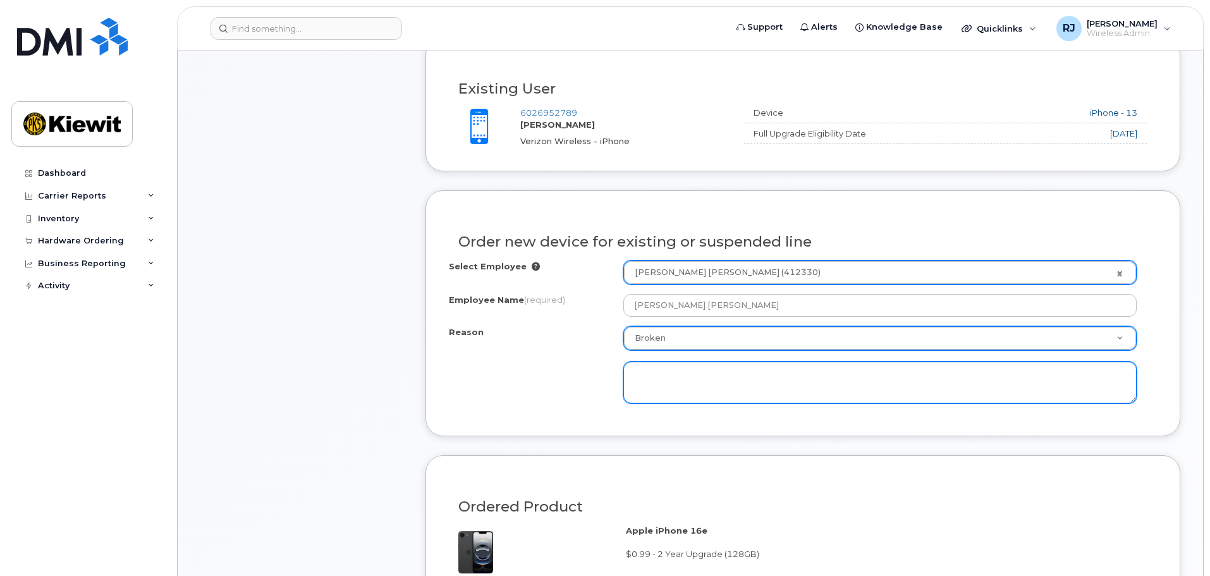
drag, startPoint x: 652, startPoint y: 392, endPoint x: 657, endPoint y: 387, distance: 7.2
click at [654, 391] on textarea at bounding box center [879, 383] width 513 height 42
click at [678, 365] on textarea at bounding box center [879, 383] width 513 height 42
paste textarea "He said his phone freezes up and shuts off."
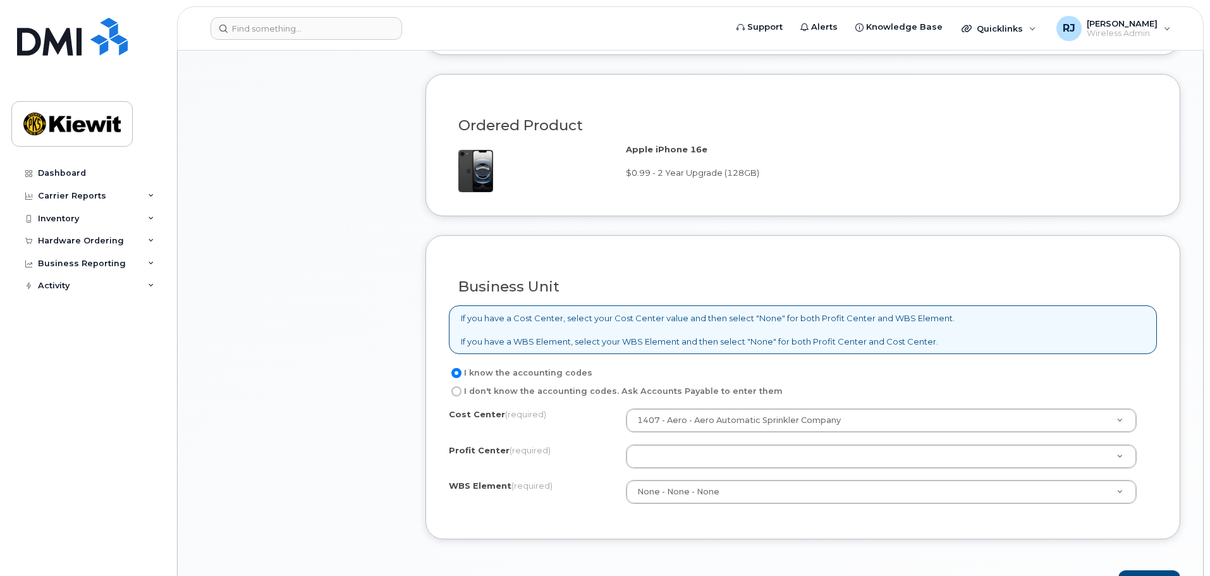
scroll to position [885, 0]
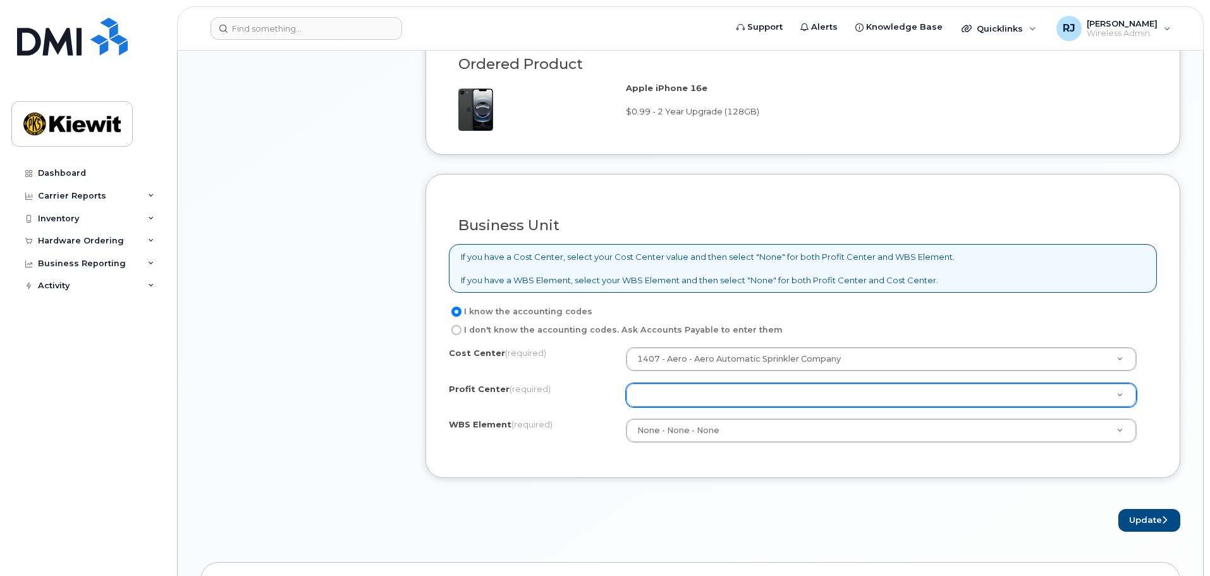
type textarea "He said his phone freezes up and shuts off."
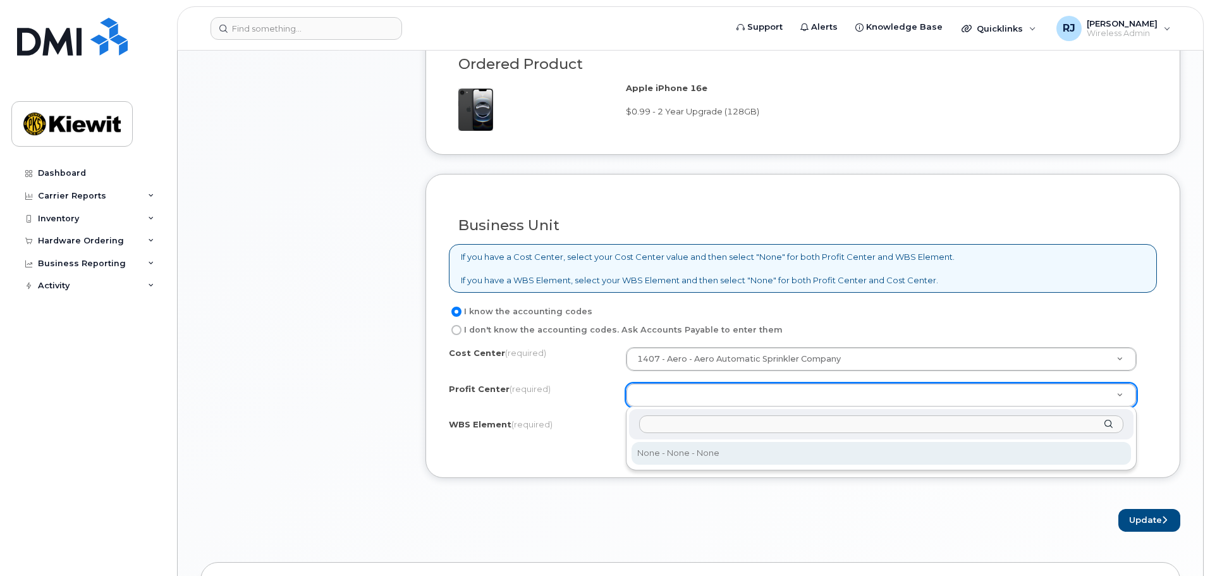
select select "None"
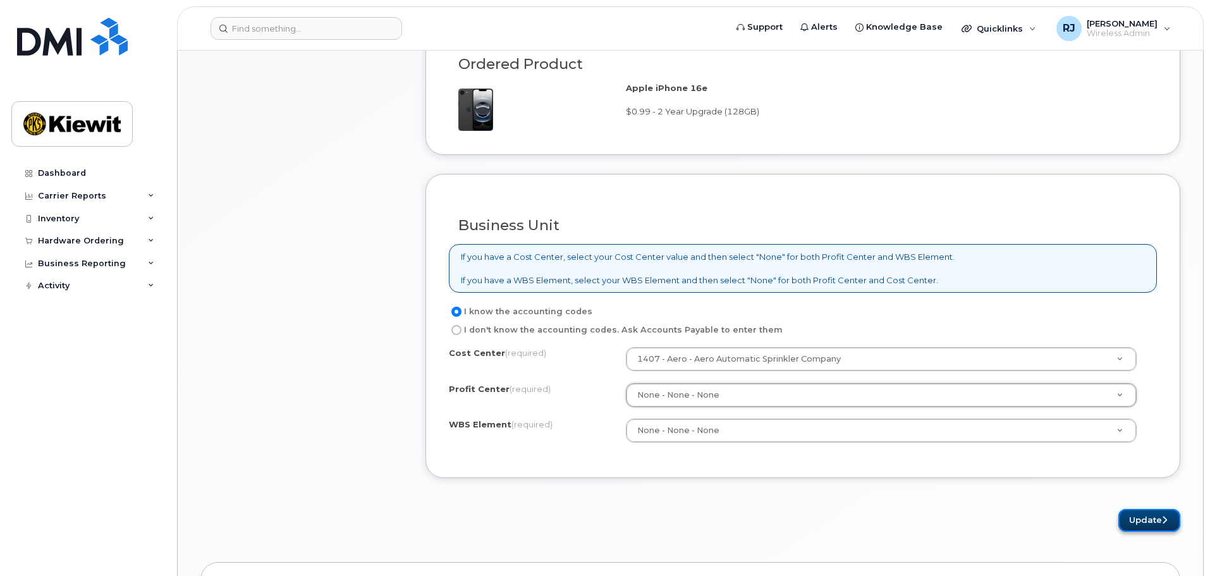
click at [1142, 525] on button "Update" at bounding box center [1149, 520] width 62 height 23
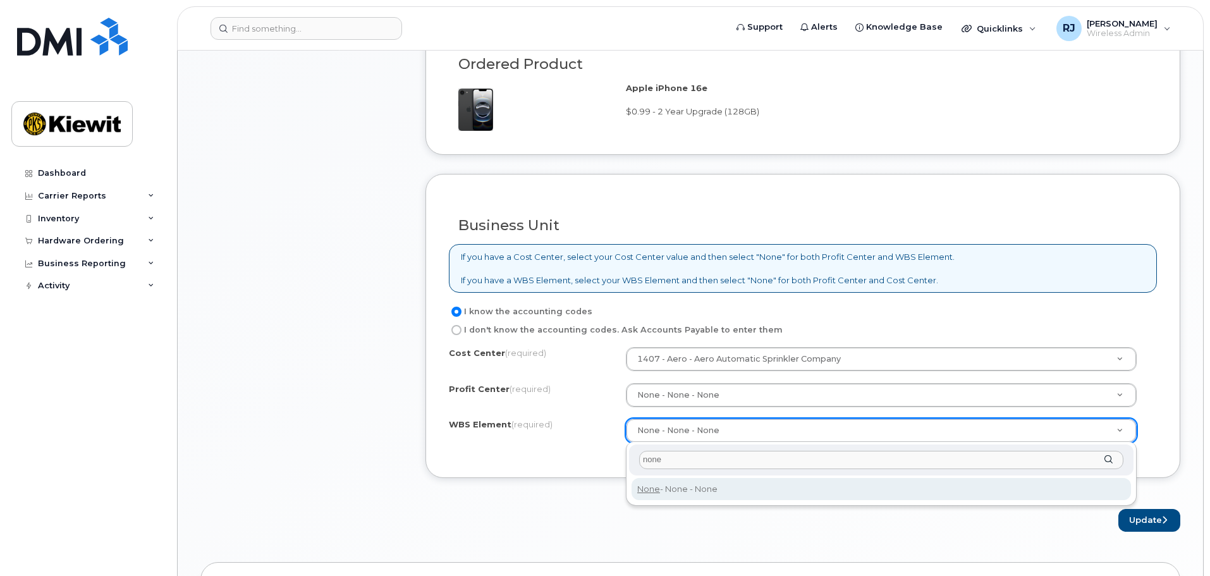
type input "none"
type input "None"
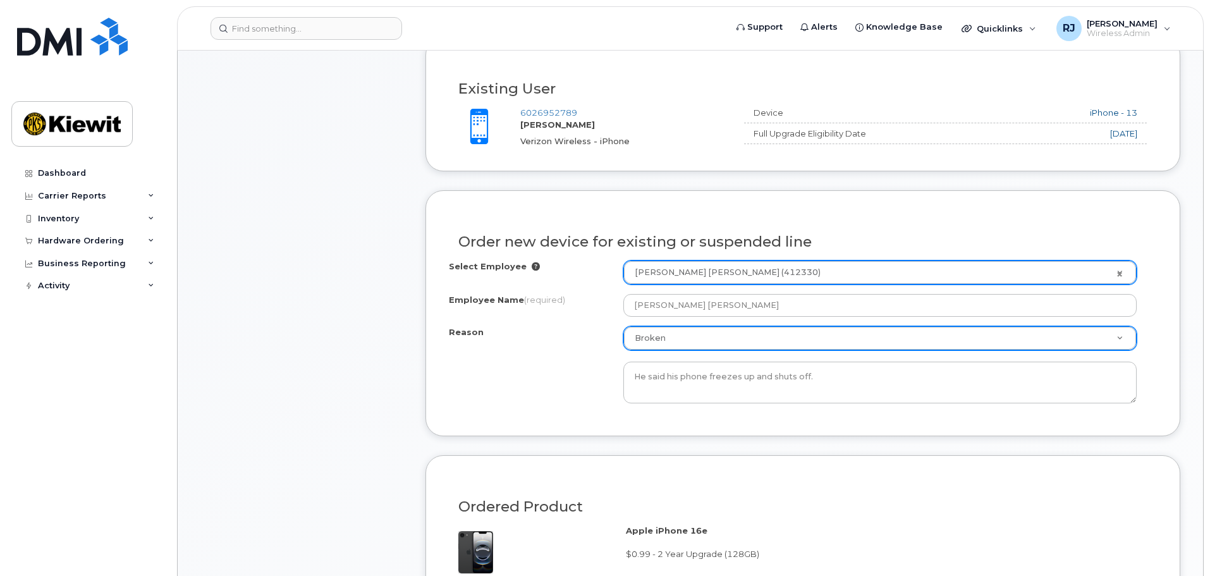
scroll to position [948, 0]
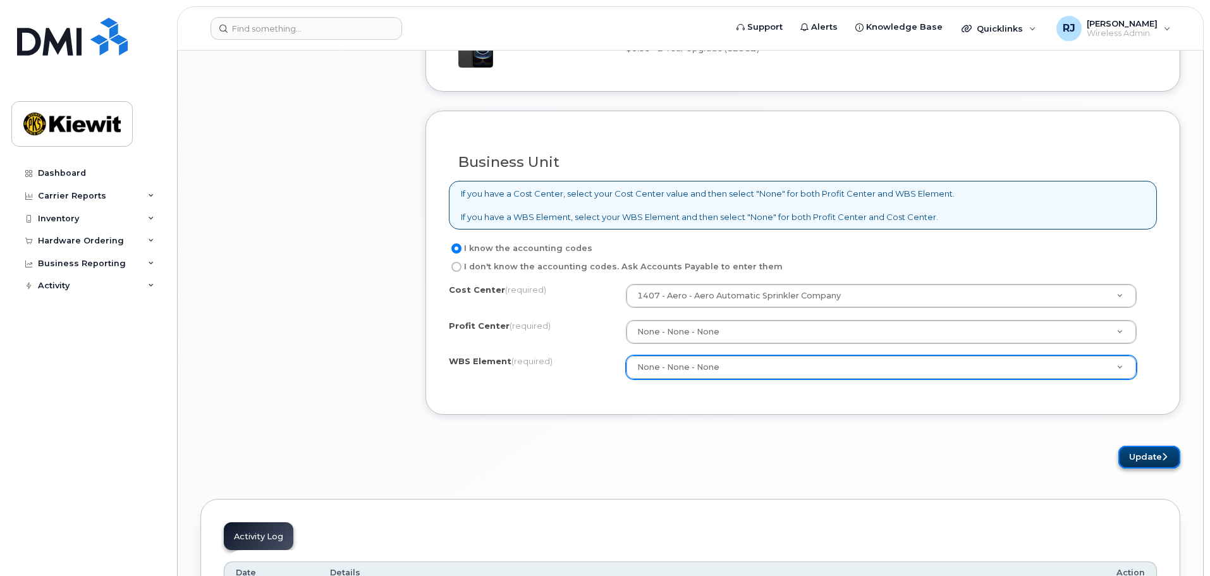
click at [1149, 453] on button "Update" at bounding box center [1149, 457] width 62 height 23
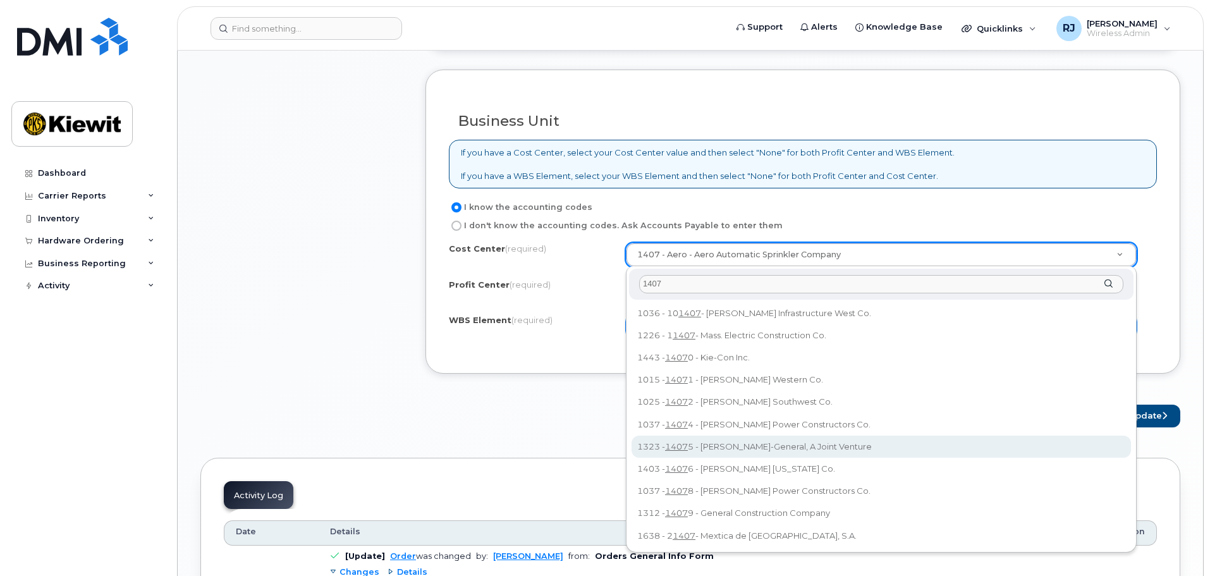
scroll to position [1012, 0]
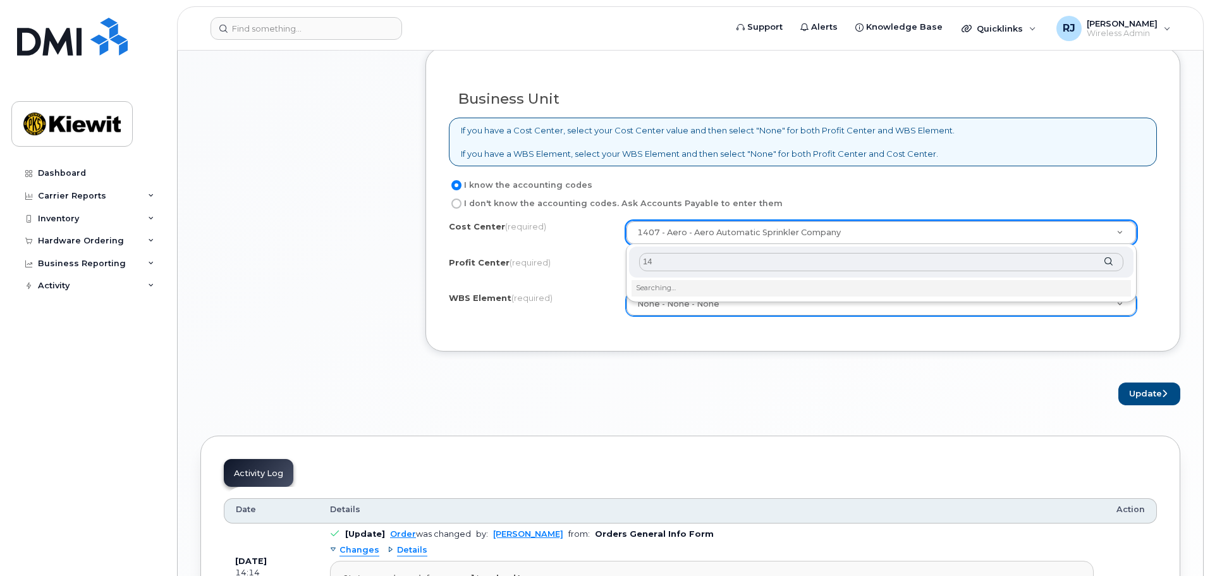
type input "1"
type input "19011"
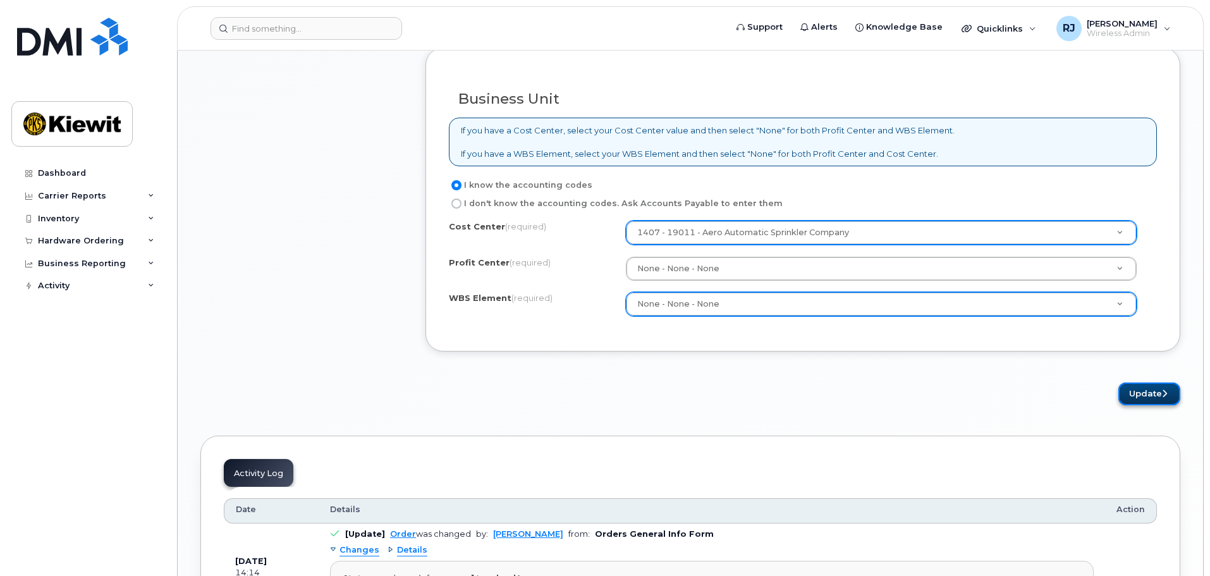
click at [1143, 396] on button "Update" at bounding box center [1149, 393] width 62 height 23
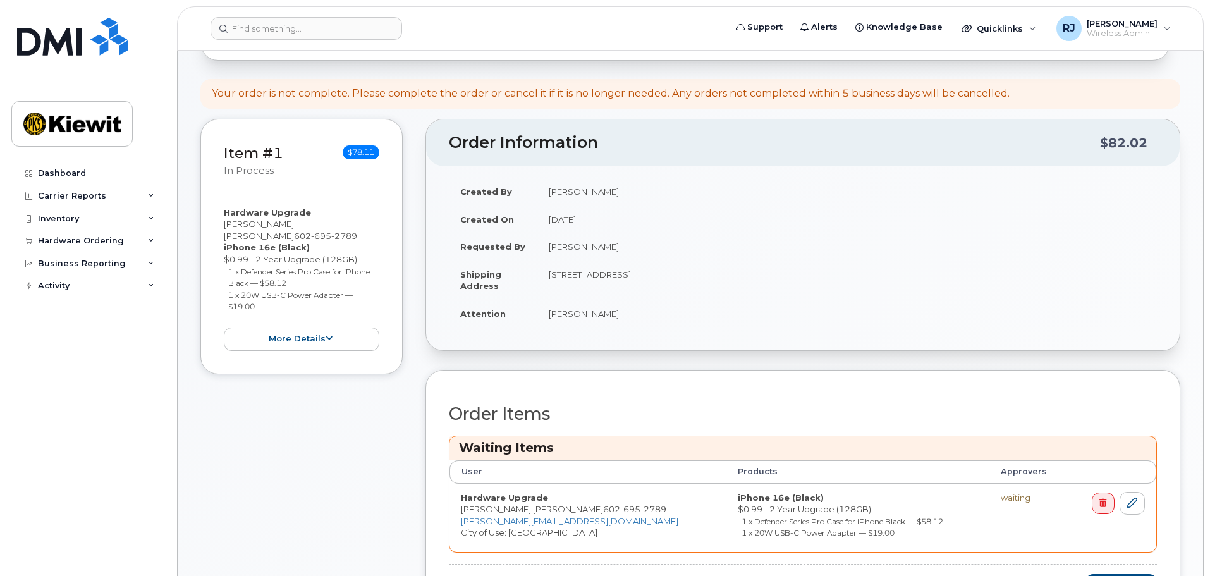
scroll to position [443, 0]
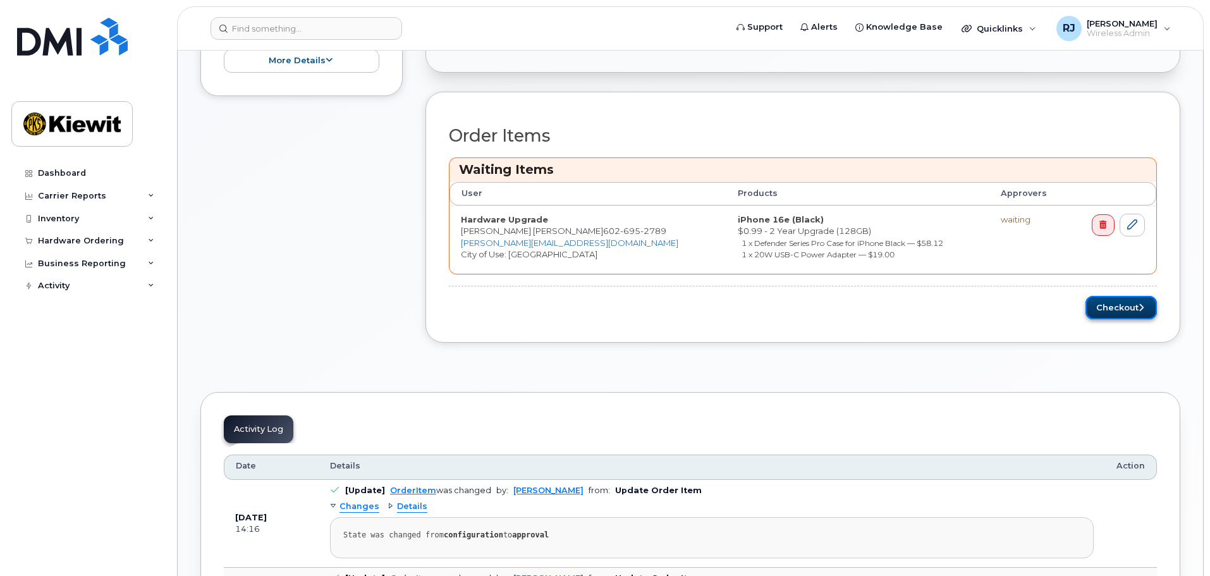
click at [1105, 309] on button "Checkout" at bounding box center [1120, 307] width 71 height 23
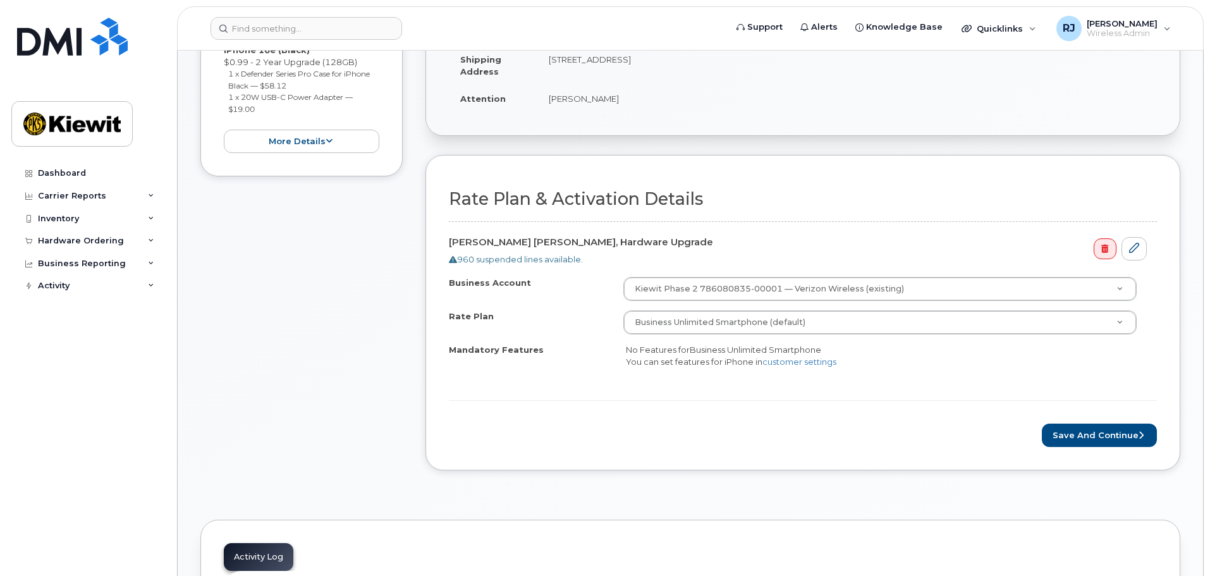
scroll to position [316, 0]
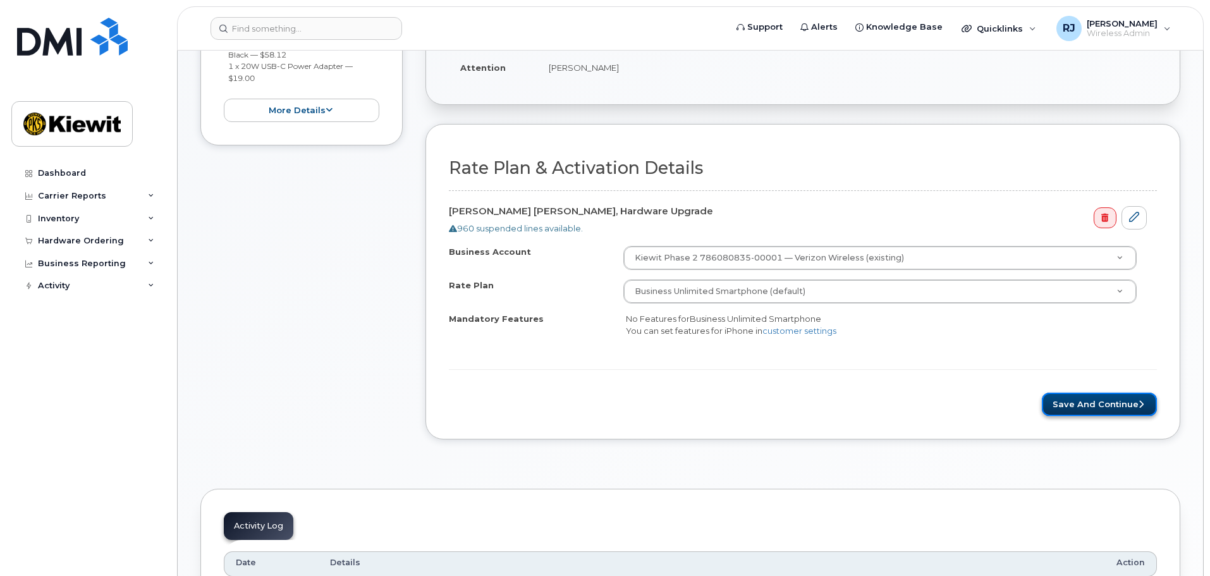
click at [1072, 398] on button "Save and Continue" at bounding box center [1099, 404] width 115 height 23
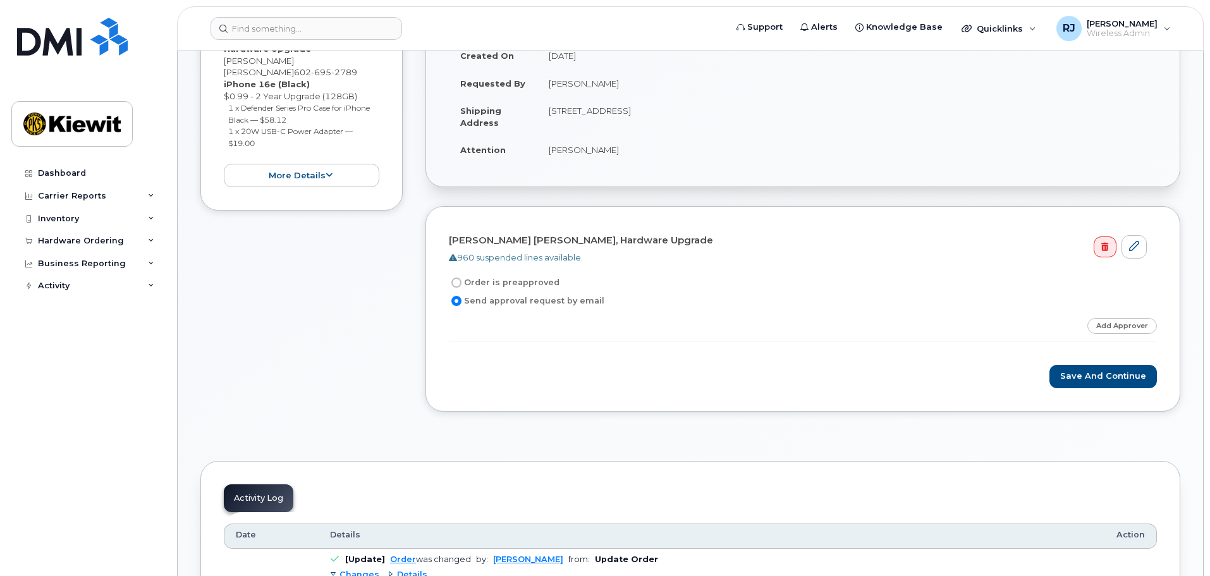
scroll to position [253, 0]
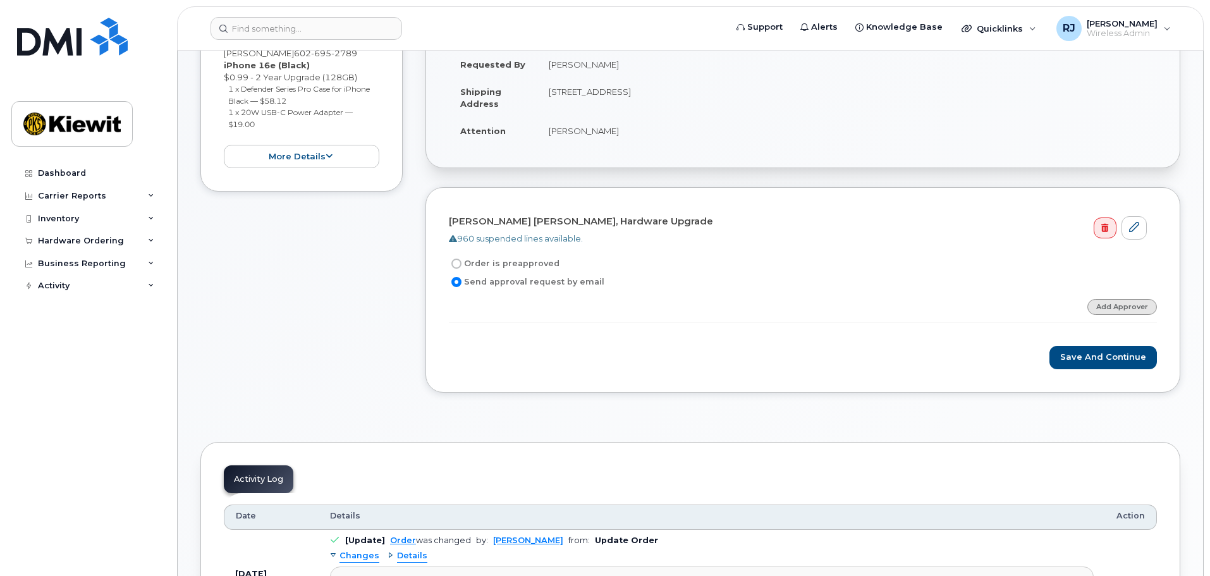
click at [1116, 312] on link "Add Approver" at bounding box center [1122, 307] width 70 height 16
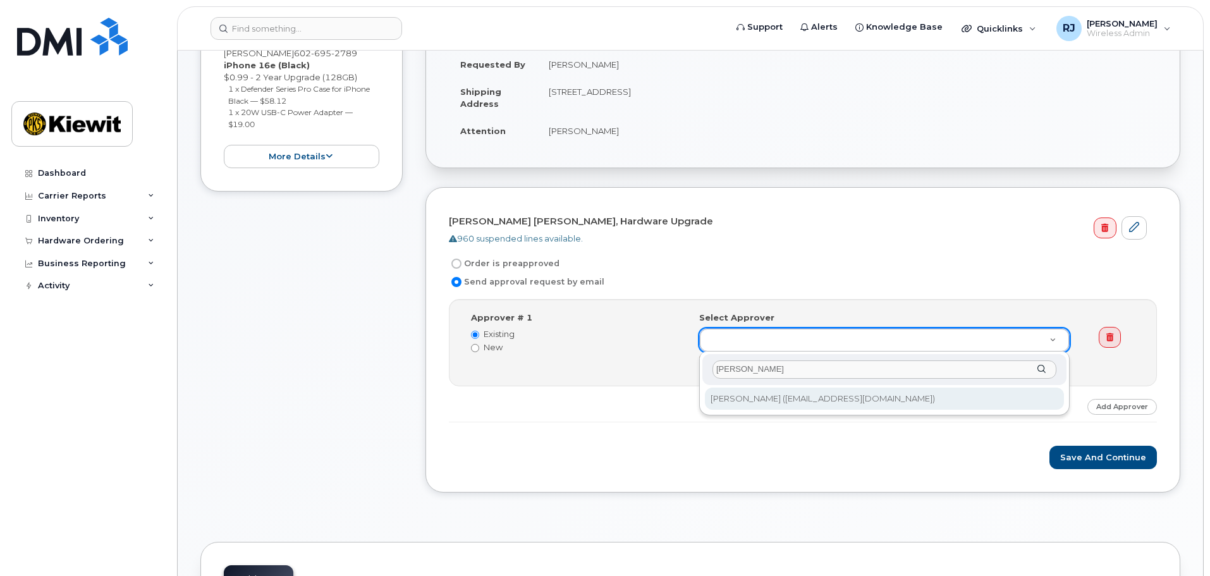
type input "tyrone"
type input "2152722"
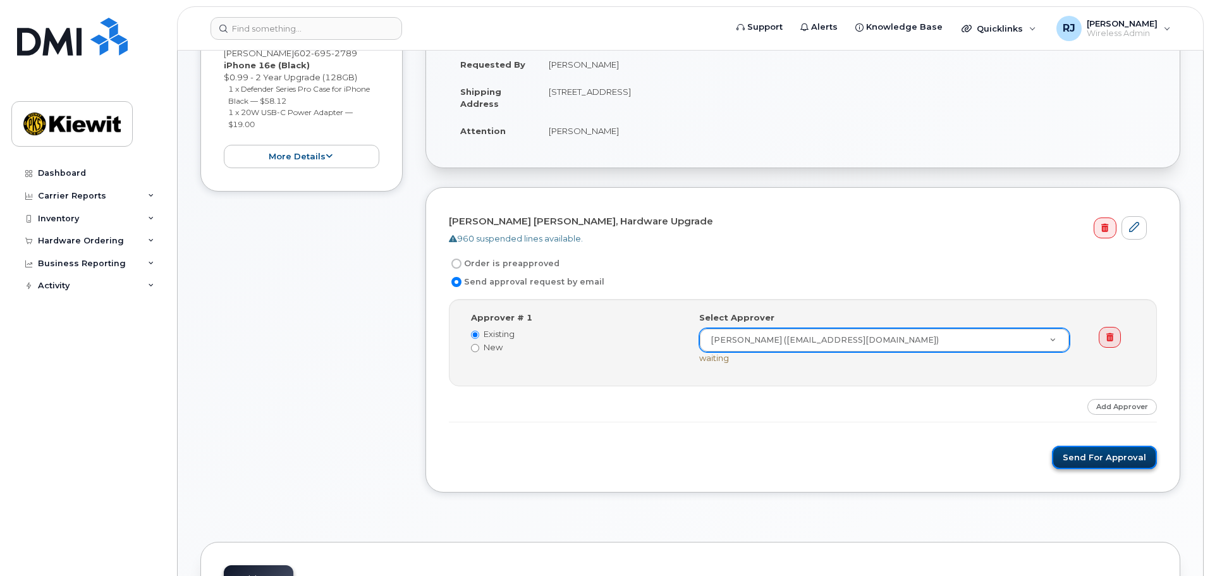
click at [1097, 460] on button "Send for Approval" at bounding box center [1104, 457] width 105 height 23
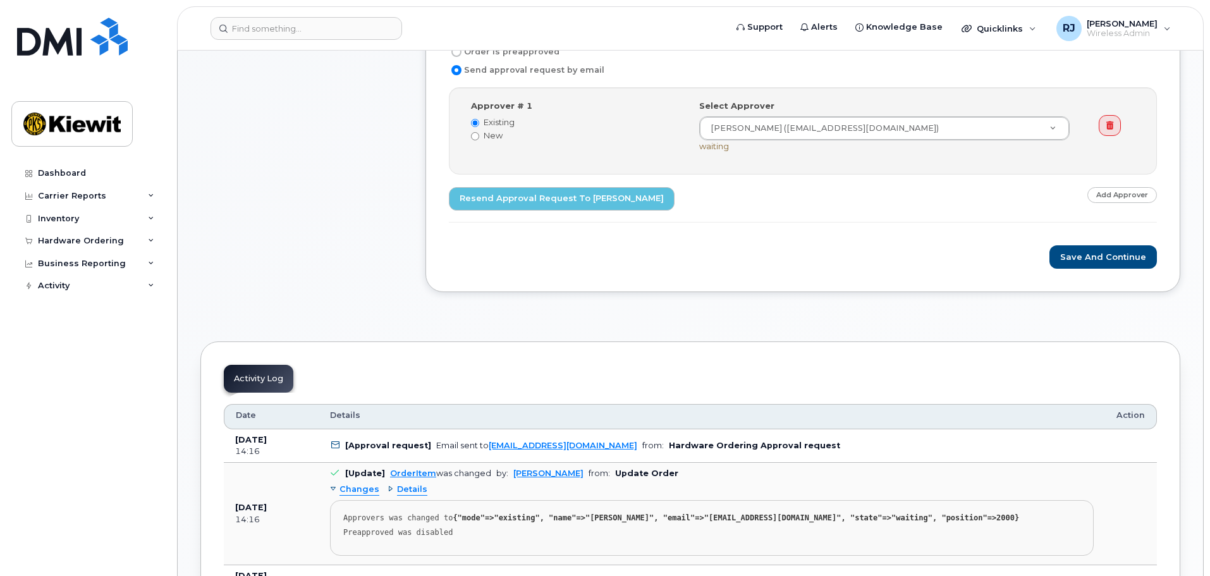
scroll to position [569, 0]
